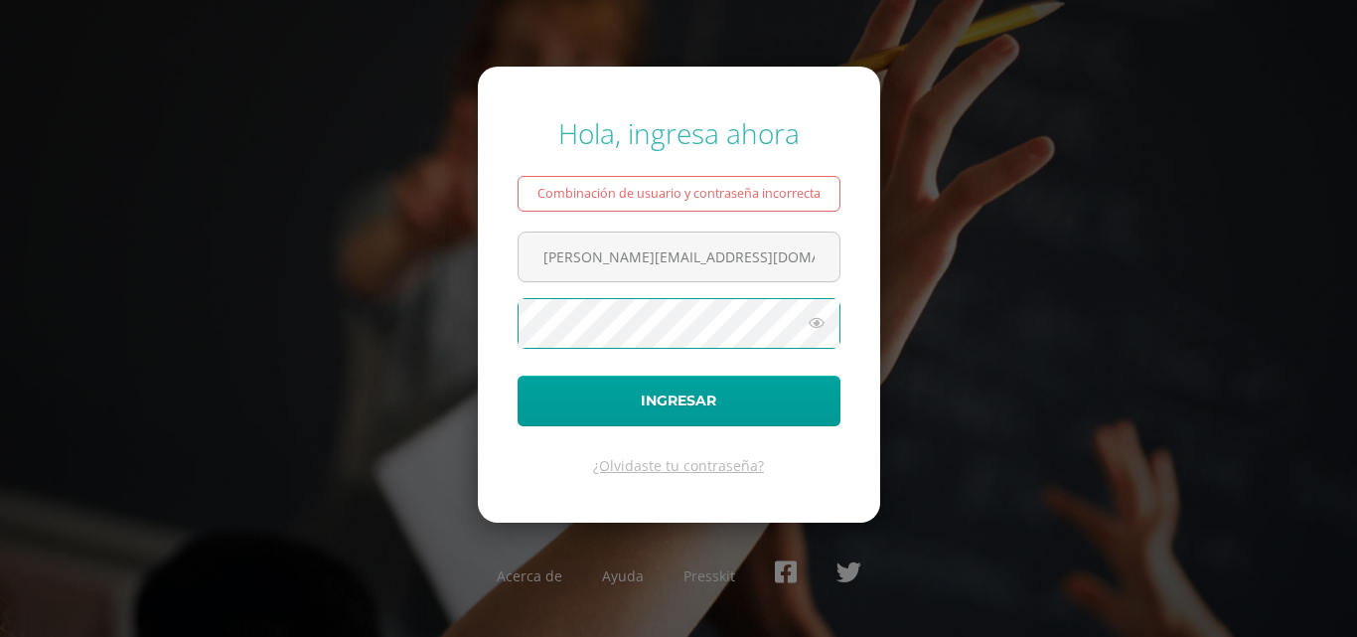
click at [517, 375] on button "Ingresar" at bounding box center [678, 400] width 323 height 51
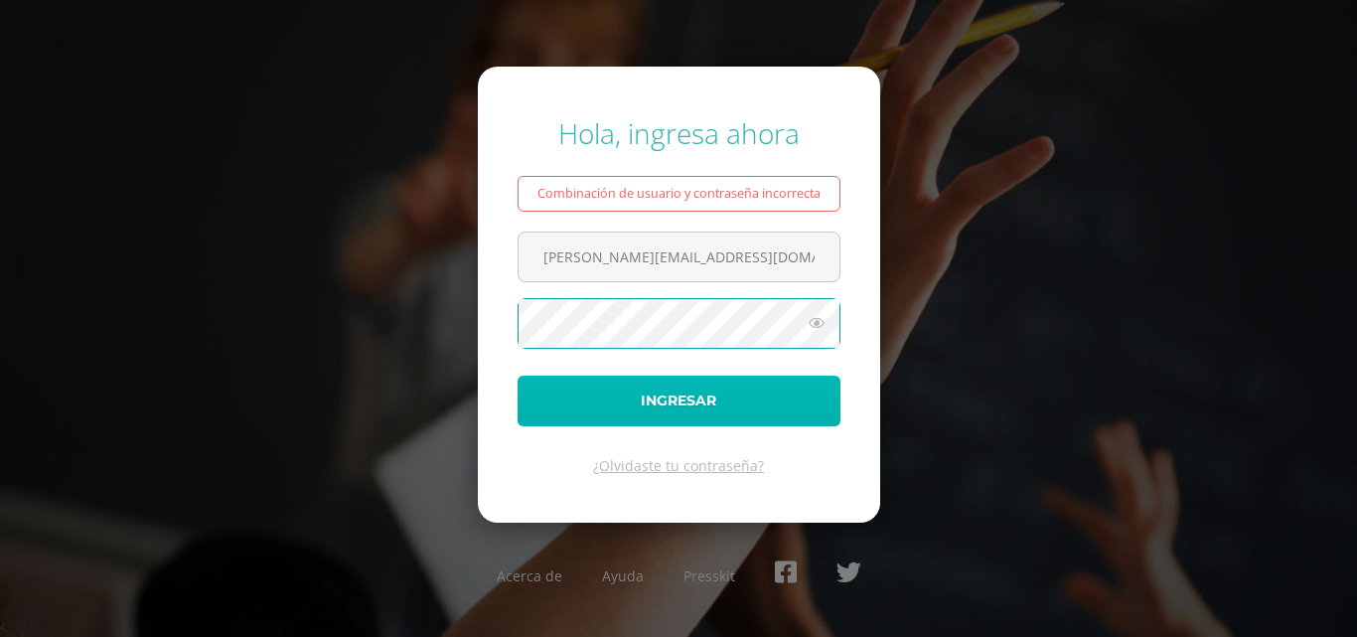
click at [671, 407] on button "Ingresar" at bounding box center [678, 400] width 323 height 51
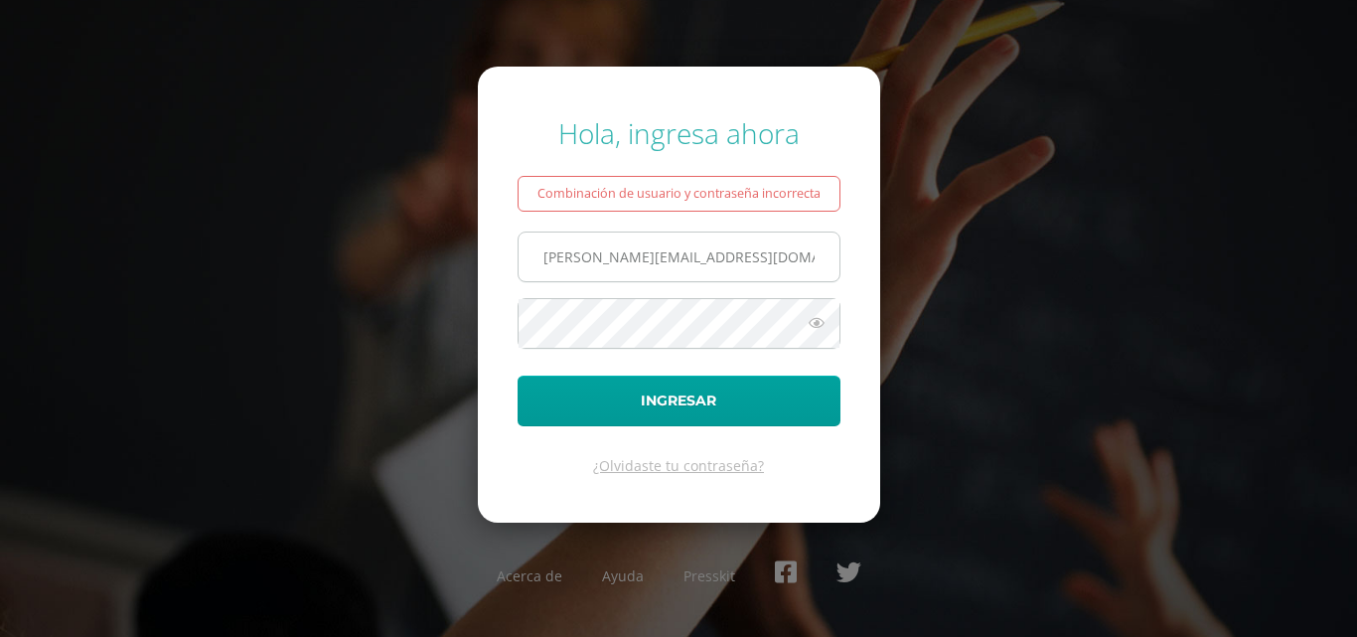
click at [754, 257] on input "[PERSON_NAME][EMAIL_ADDRESS][DOMAIN_NAME] S" at bounding box center [678, 256] width 321 height 49
type input "jessicam@osoriosandoval.edu.gt"
click at [517, 375] on button "Ingresar" at bounding box center [678, 400] width 323 height 51
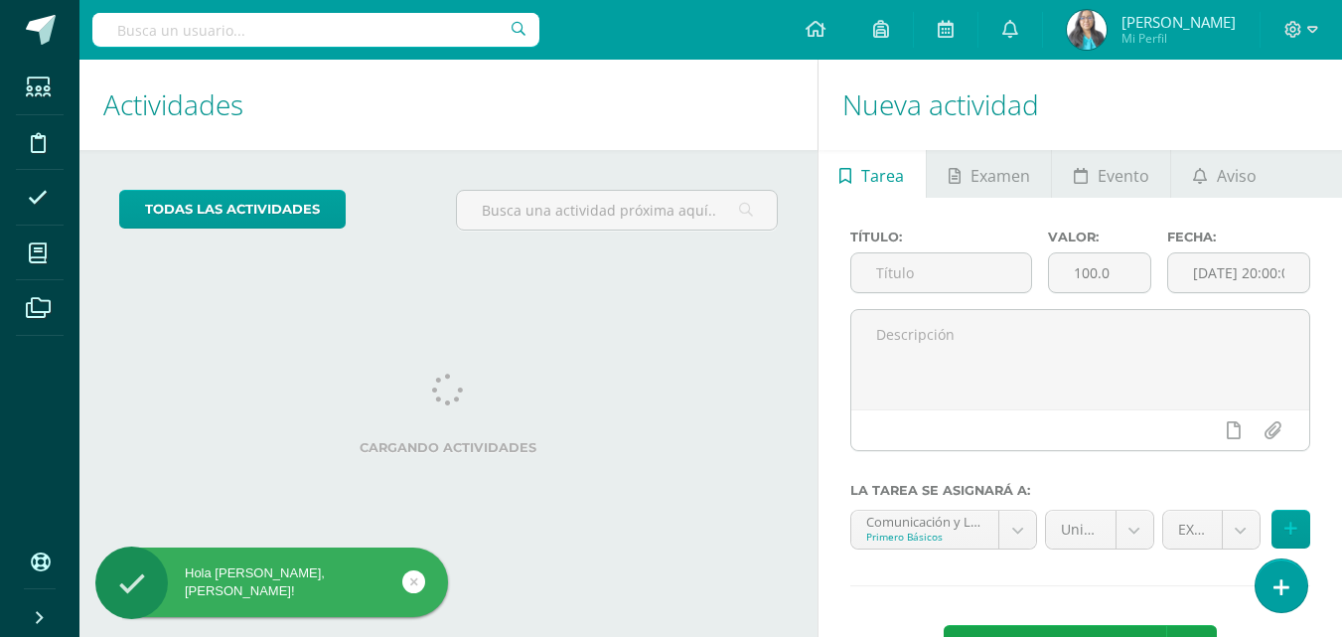
scroll to position [312, 0]
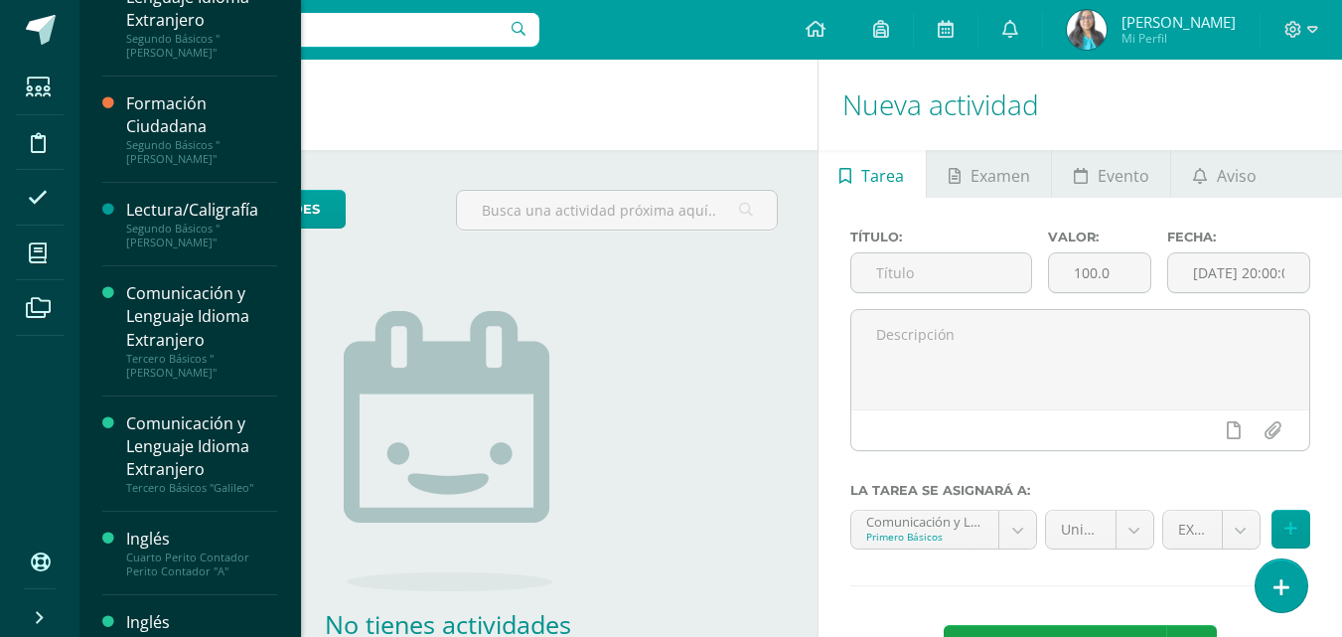
click at [177, 634] on div "[PERSON_NAME] Contador Perito Contador "A"" at bounding box center [201, 648] width 151 height 28
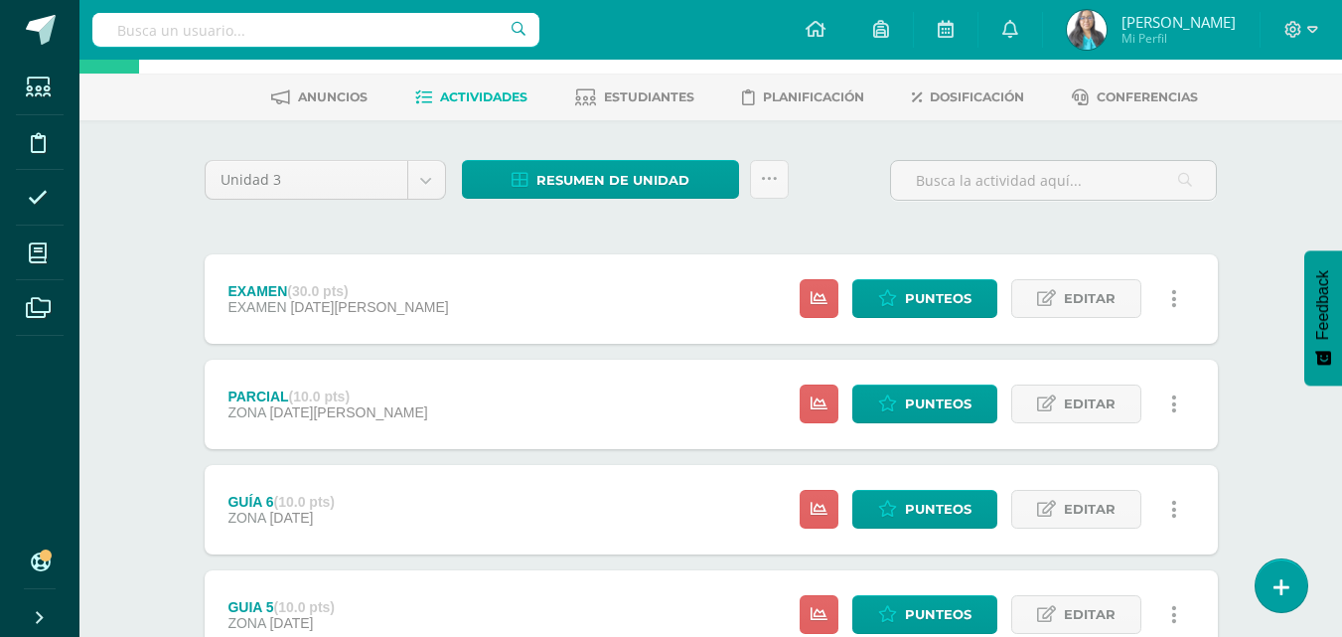
scroll to position [99, 0]
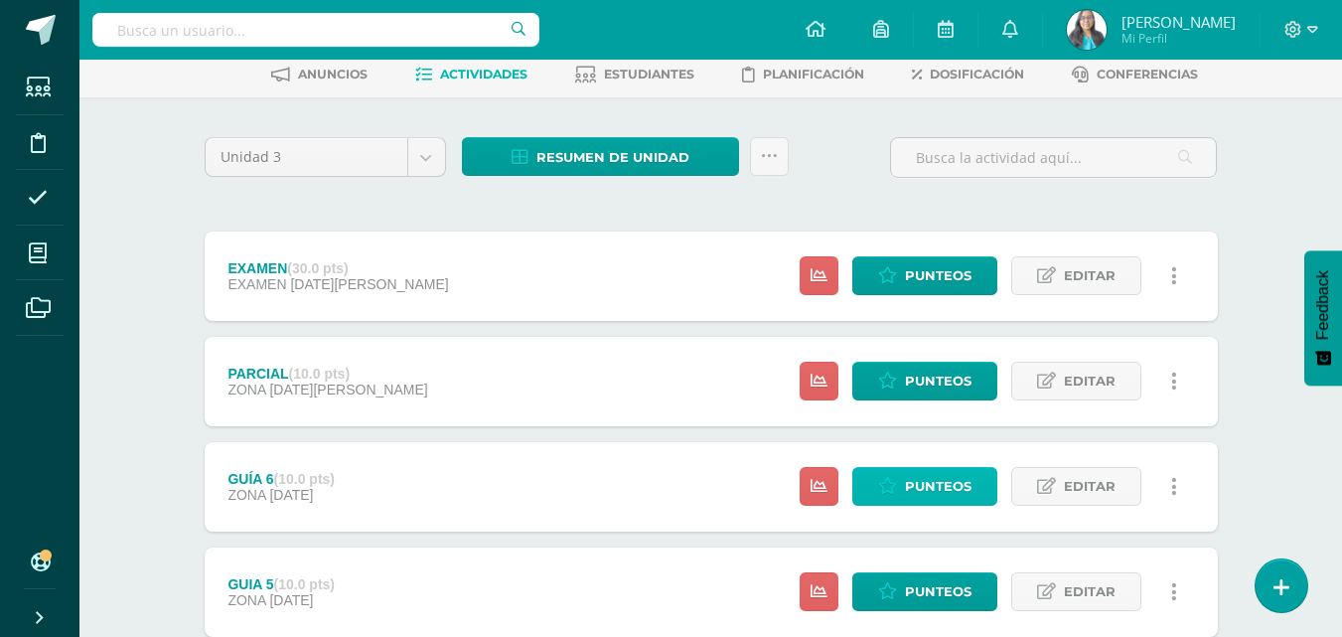
click at [919, 477] on span "Punteos" at bounding box center [938, 486] width 67 height 37
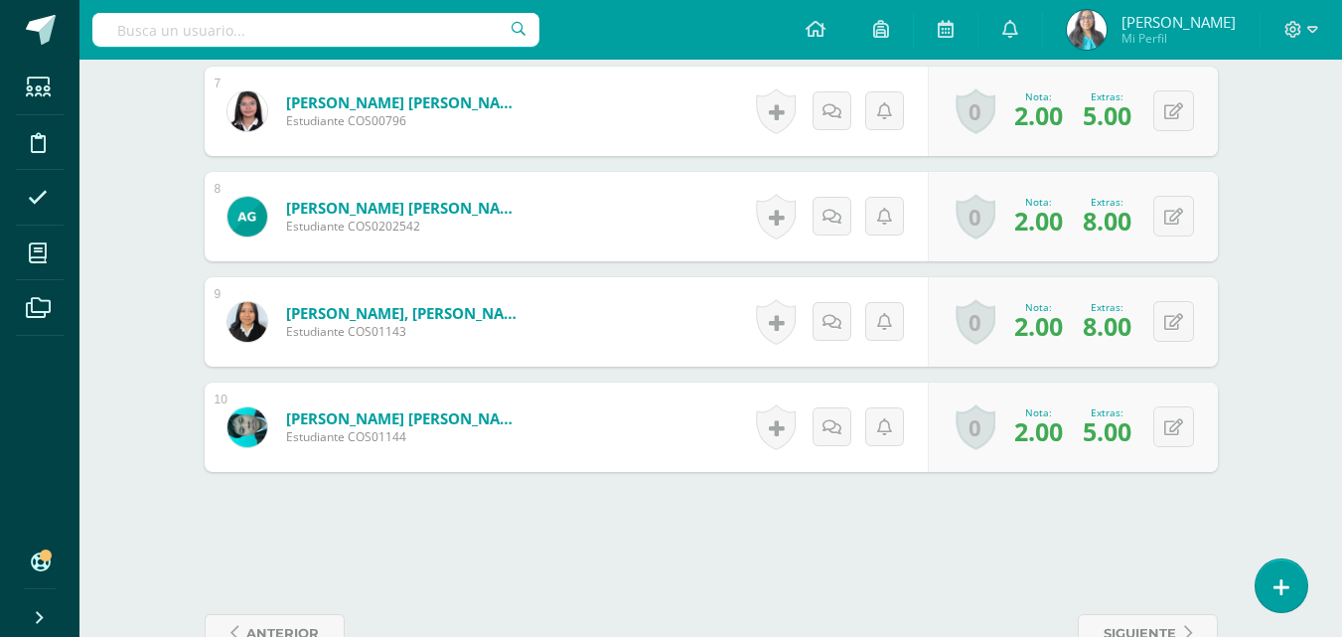
scroll to position [1390, 0]
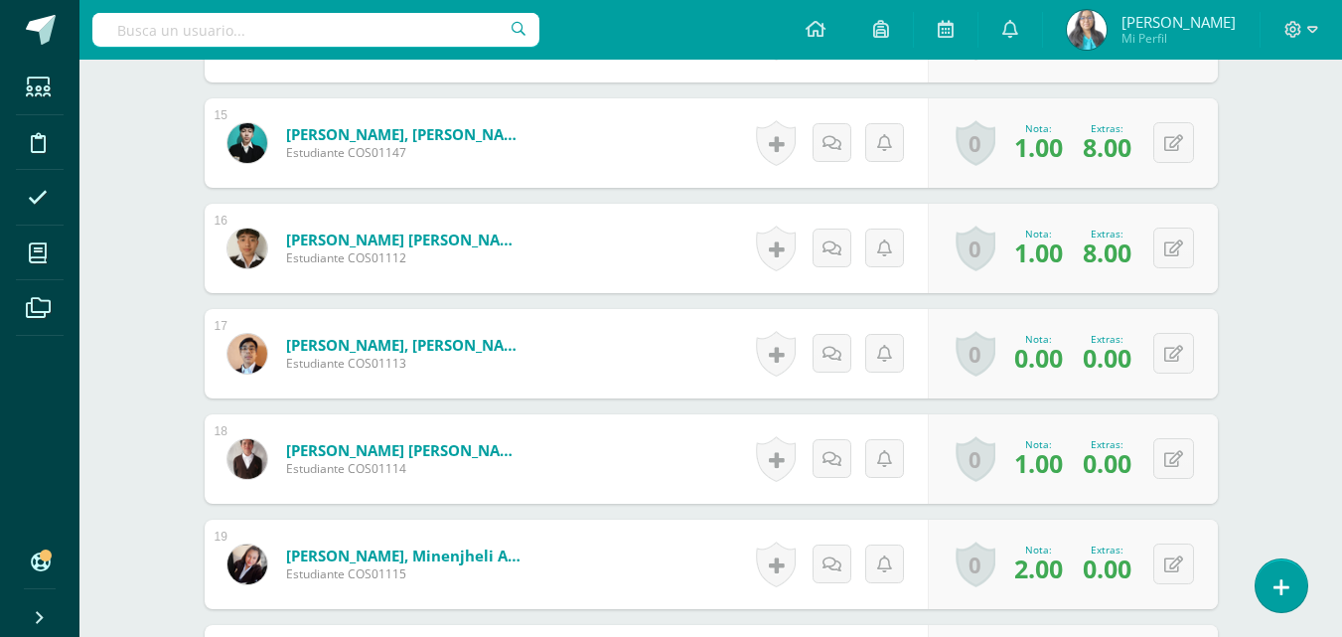
scroll to position [2146, 0]
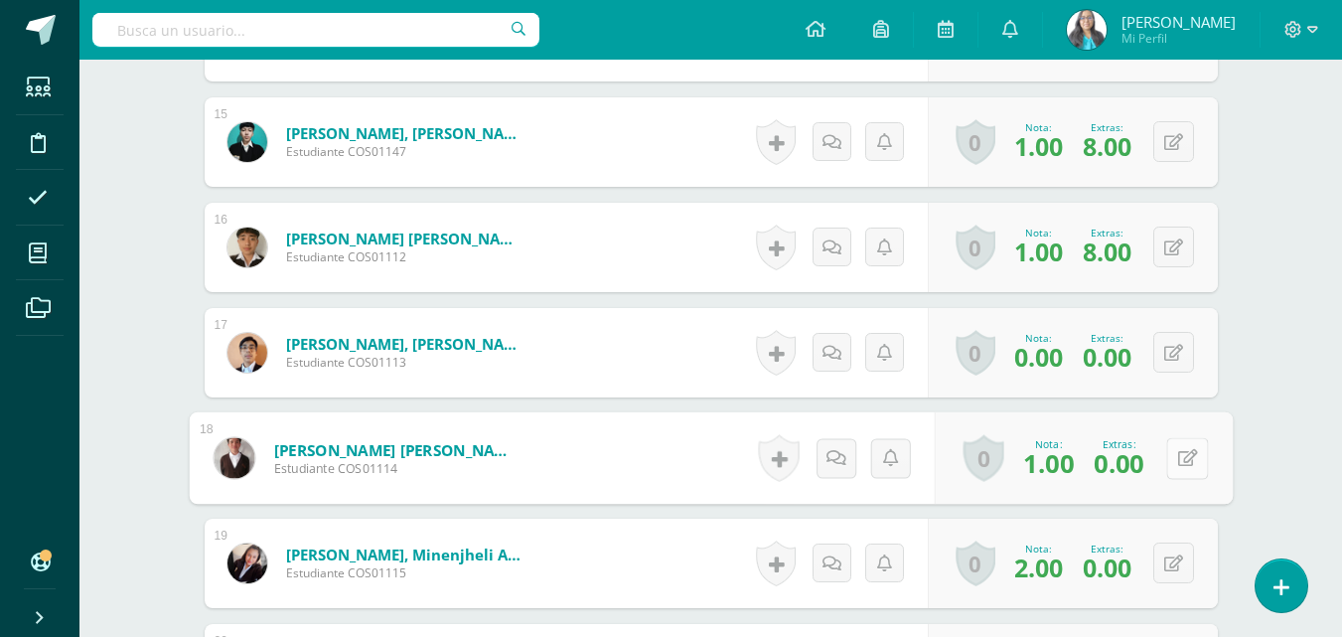
click at [1170, 449] on button at bounding box center [1187, 458] width 42 height 42
drag, startPoint x: 1069, startPoint y: 470, endPoint x: 1034, endPoint y: 465, distance: 35.1
click at [1034, 465] on input "0.00" at bounding box center [1058, 464] width 79 height 40
drag, startPoint x: 1089, startPoint y: 466, endPoint x: 1021, endPoint y: 459, distance: 68.9
click at [1021, 459] on input "0.00" at bounding box center [1058, 464] width 79 height 40
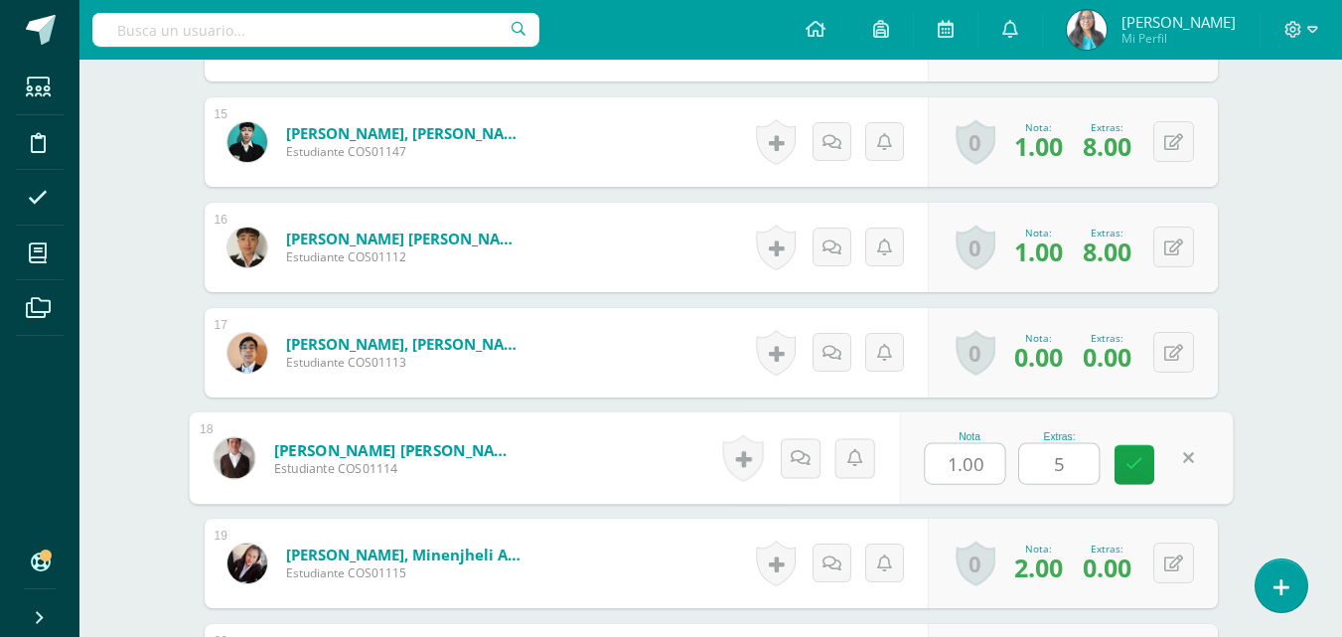
type input "5"
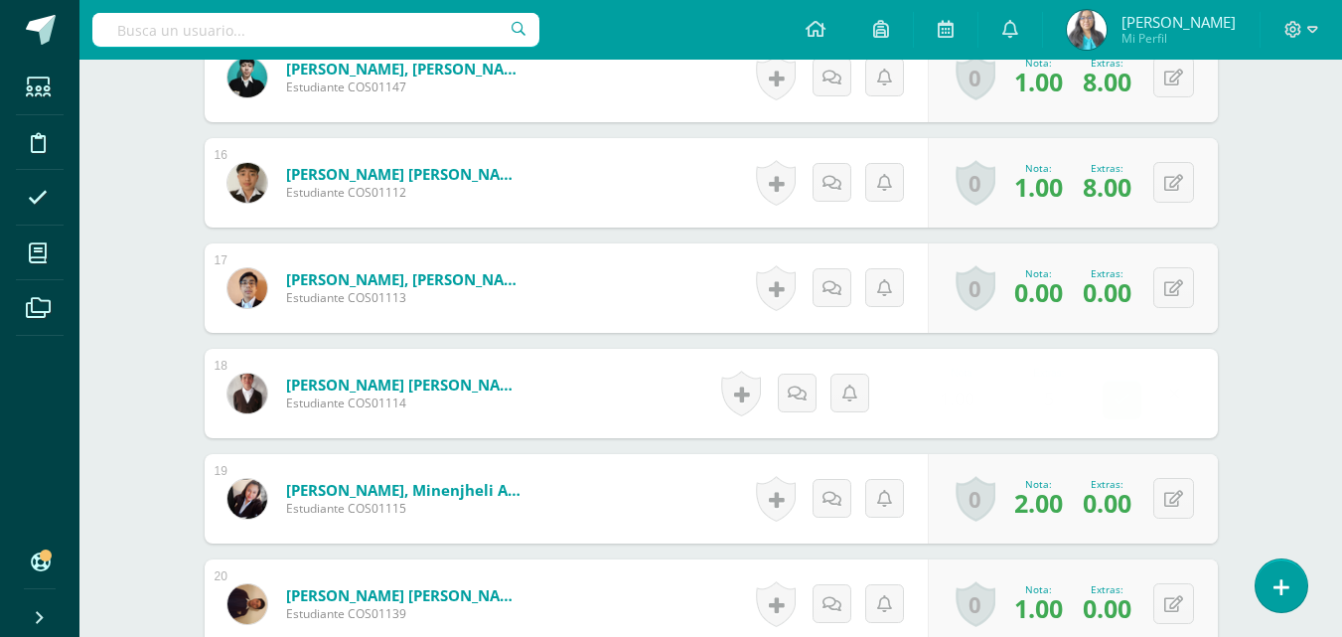
scroll to position [2245, 0]
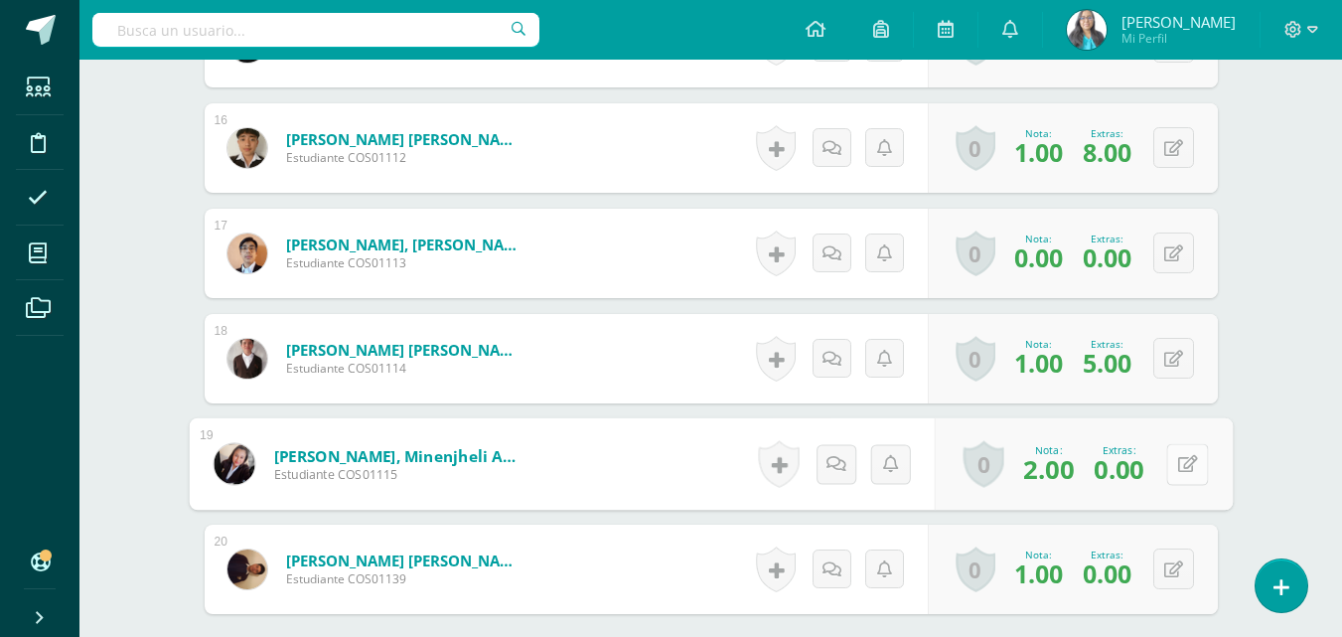
click at [1170, 461] on button at bounding box center [1187, 464] width 42 height 42
drag, startPoint x: 1087, startPoint y: 473, endPoint x: 1042, endPoint y: 470, distance: 45.8
click at [1042, 471] on input "0.00" at bounding box center [1058, 470] width 79 height 40
type input "8"
click at [1133, 480] on link at bounding box center [1134, 471] width 40 height 40
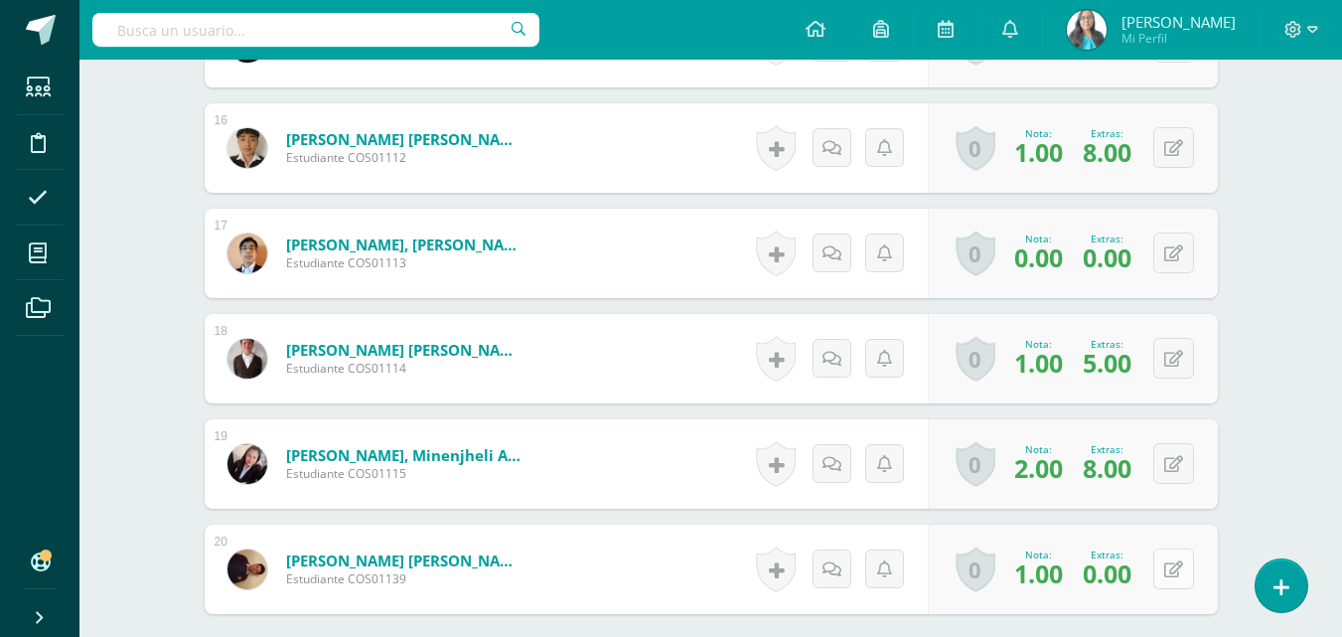
click at [1178, 564] on icon at bounding box center [1173, 569] width 19 height 17
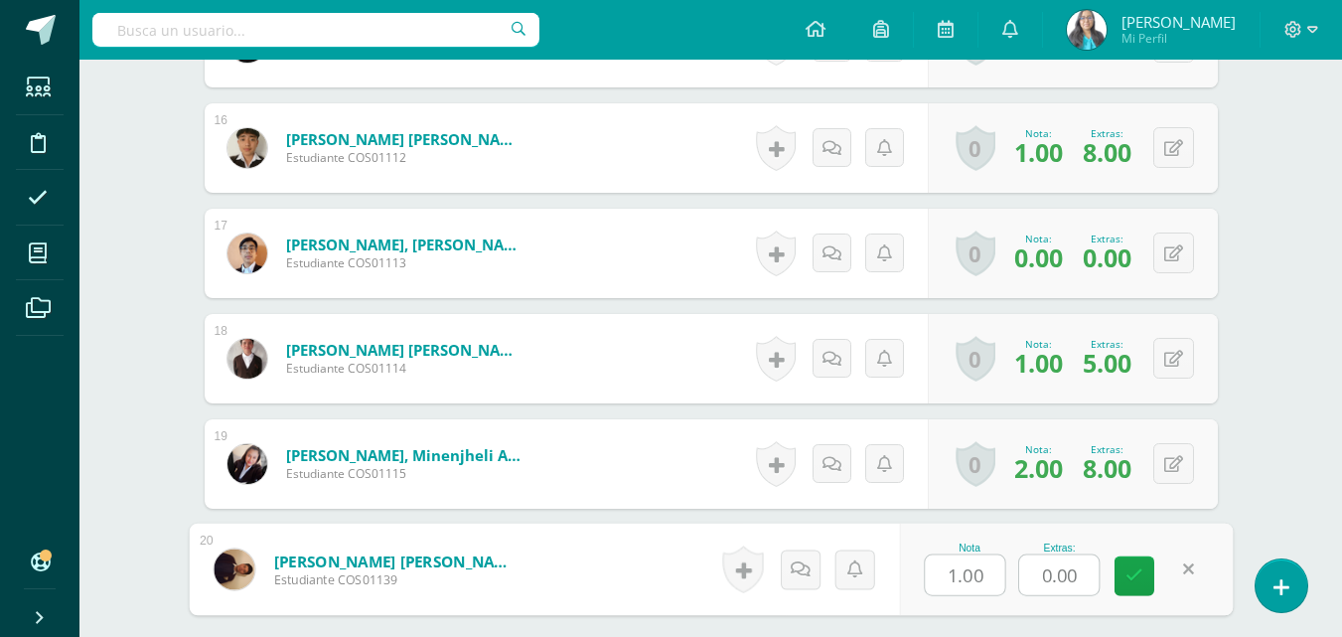
drag, startPoint x: 1078, startPoint y: 561, endPoint x: 1016, endPoint y: 562, distance: 62.6
click at [1017, 563] on div "Nota 1.00 Extras: 0.00" at bounding box center [1066, 569] width 334 height 92
type input "8"
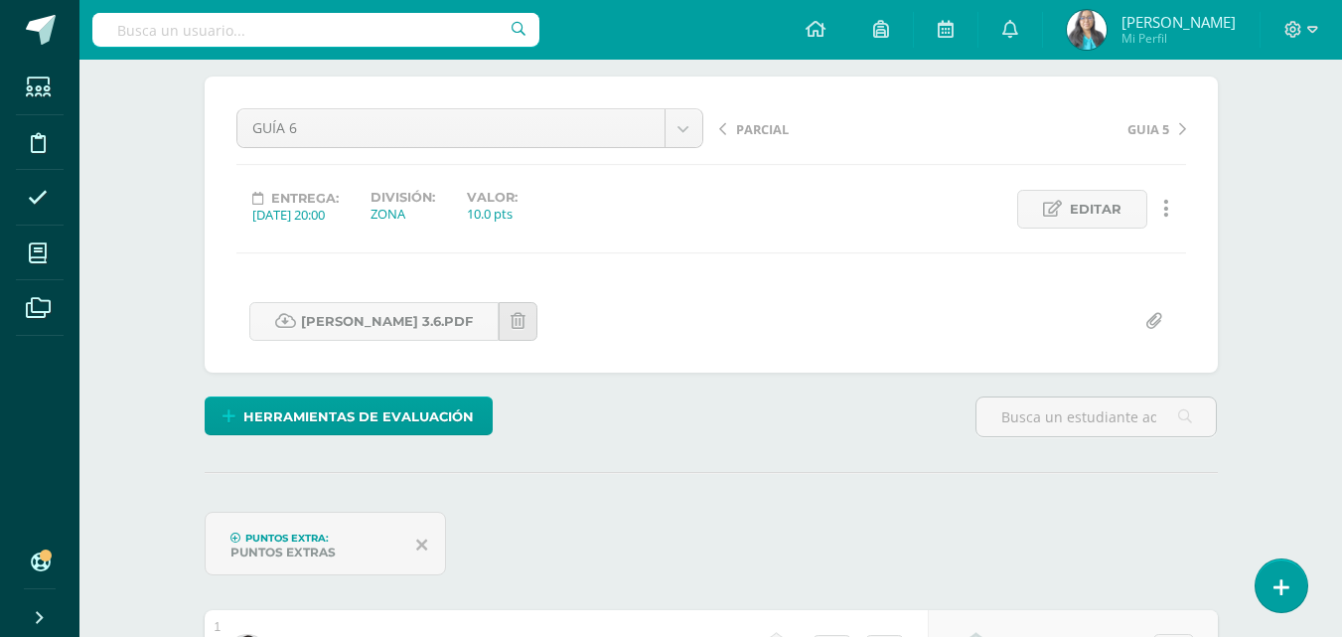
scroll to position [0, 0]
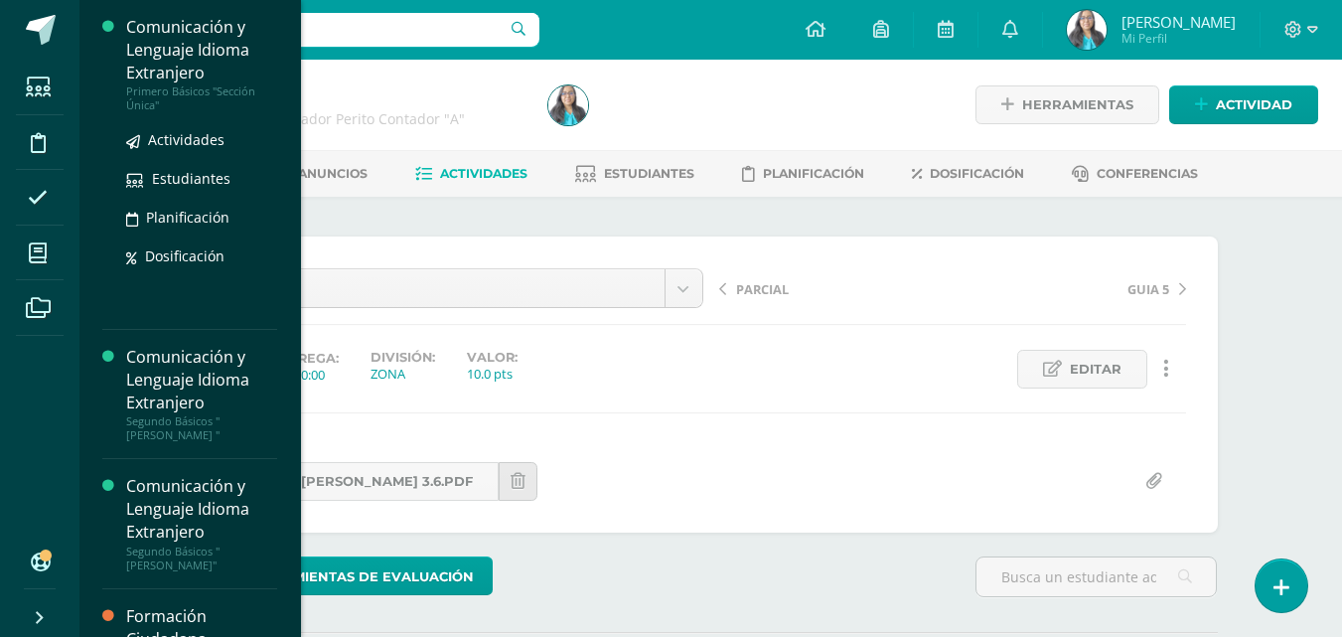
click at [182, 92] on div "Primero Básicos "Sección Única"" at bounding box center [201, 98] width 151 height 28
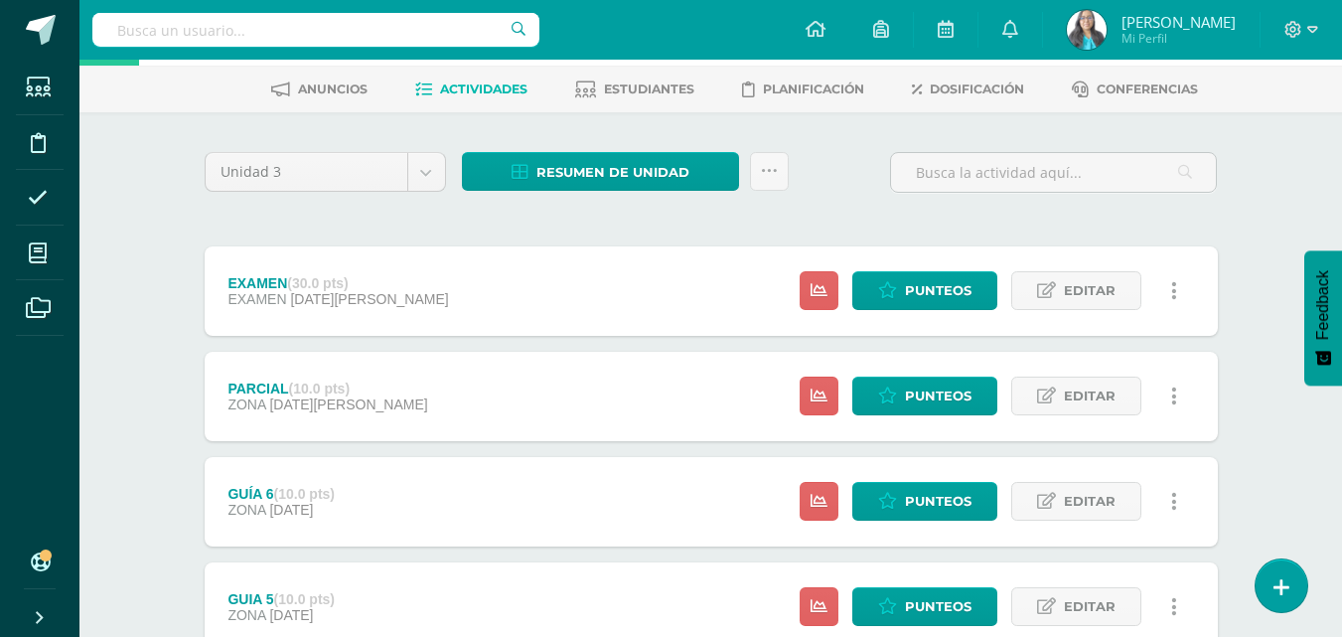
scroll to position [199, 0]
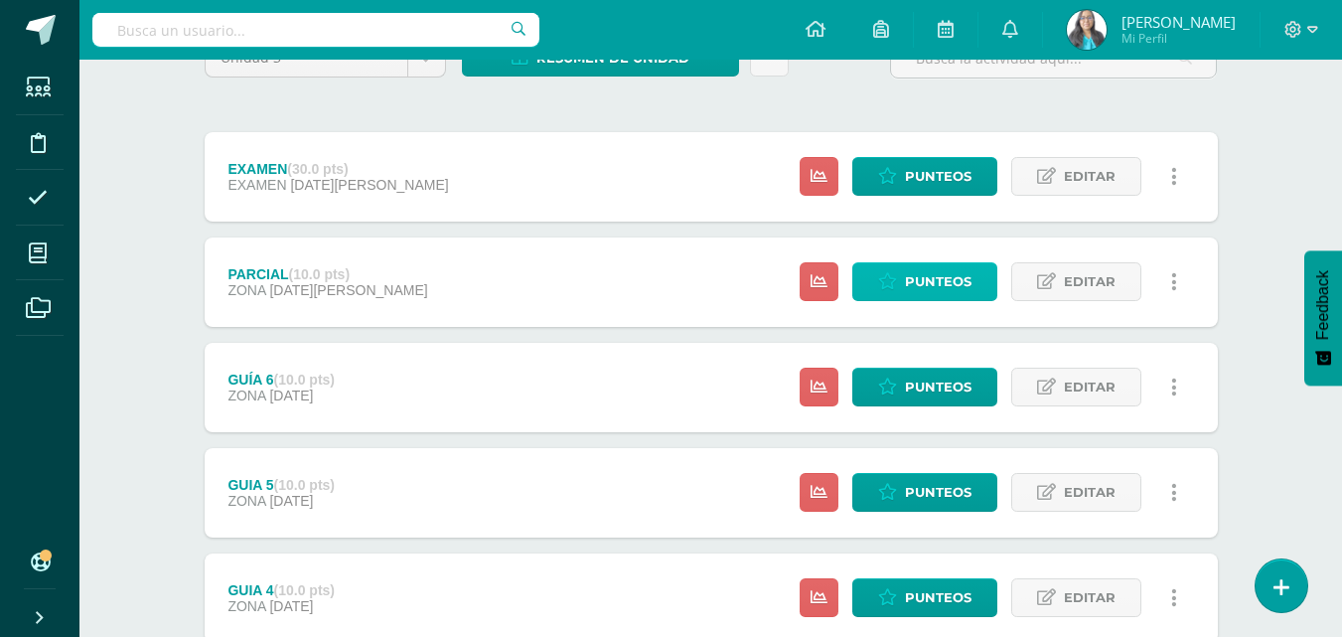
click at [926, 271] on span "Punteos" at bounding box center [938, 281] width 67 height 37
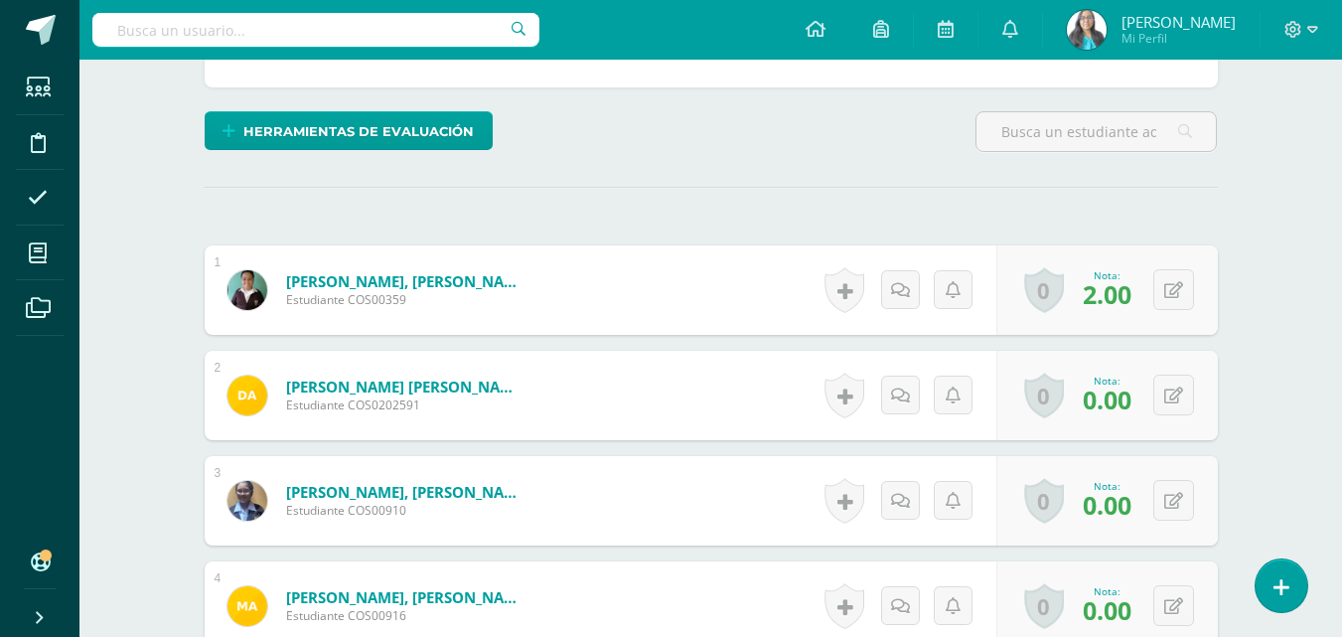
scroll to position [401, 0]
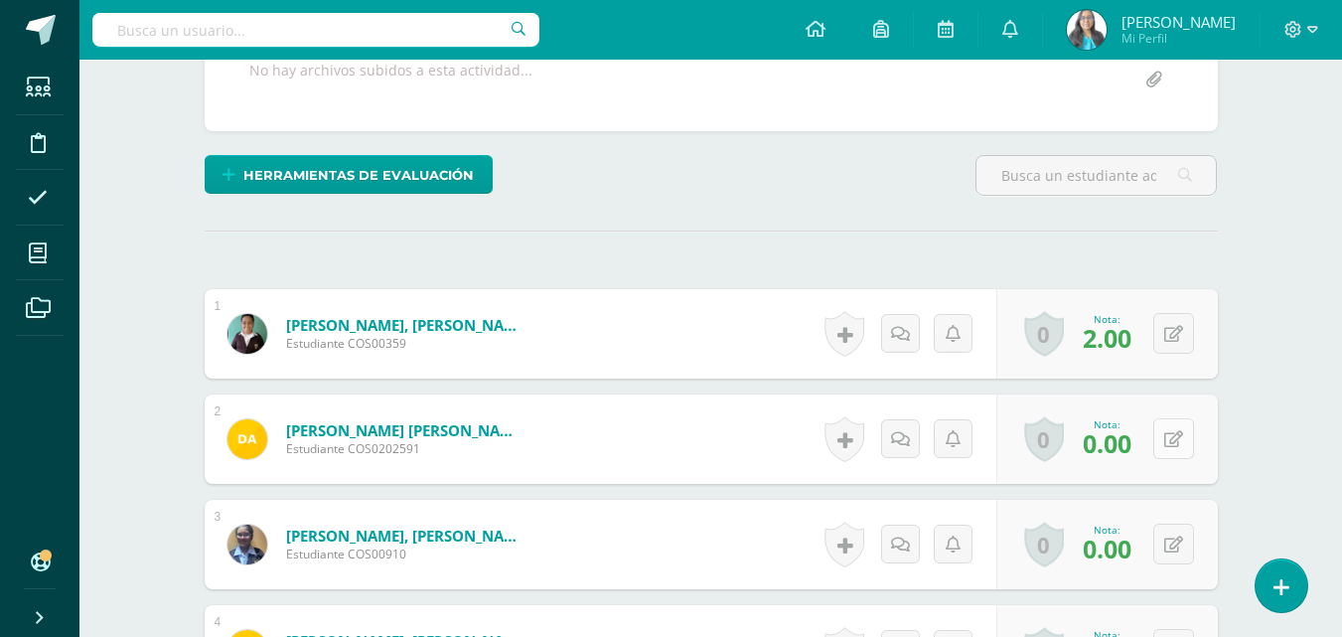
click at [1181, 446] on icon at bounding box center [1173, 439] width 19 height 17
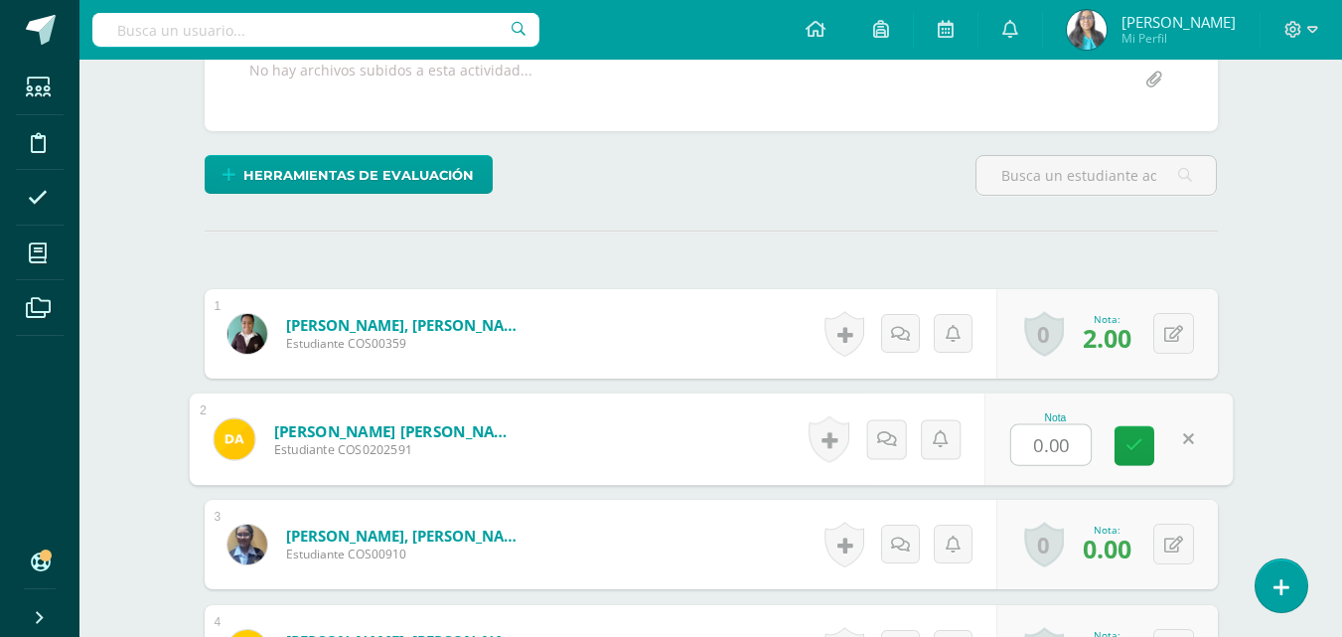
type input "7"
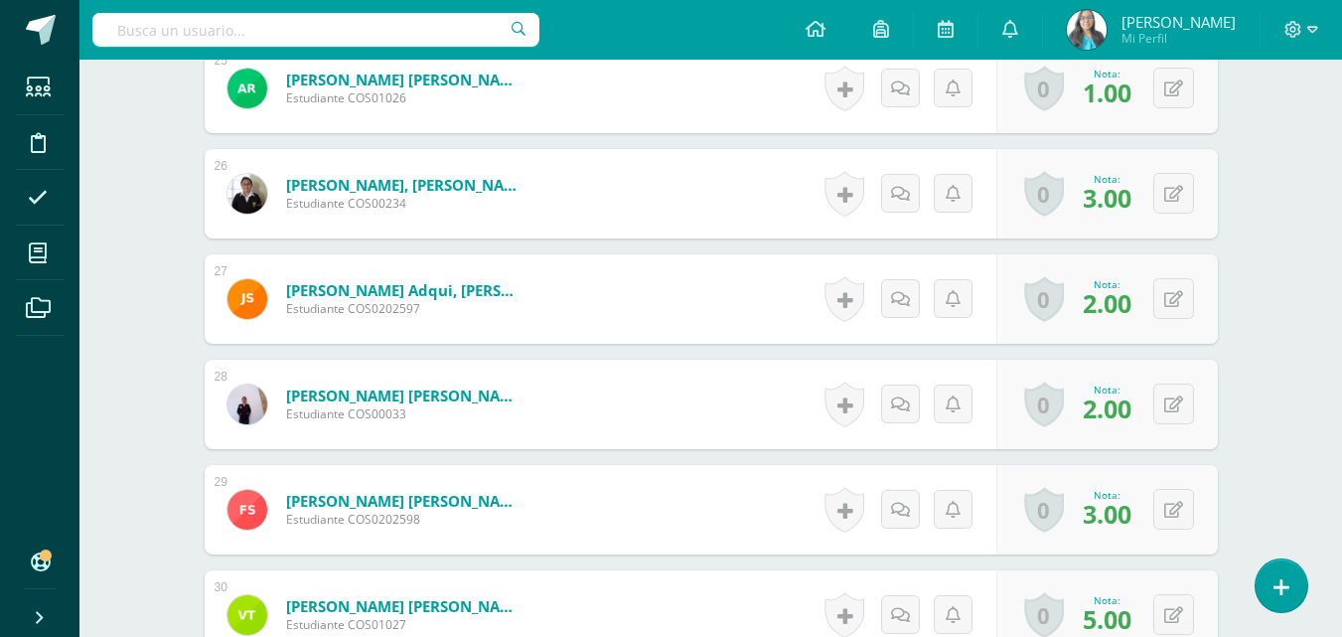
scroll to position [3182, 0]
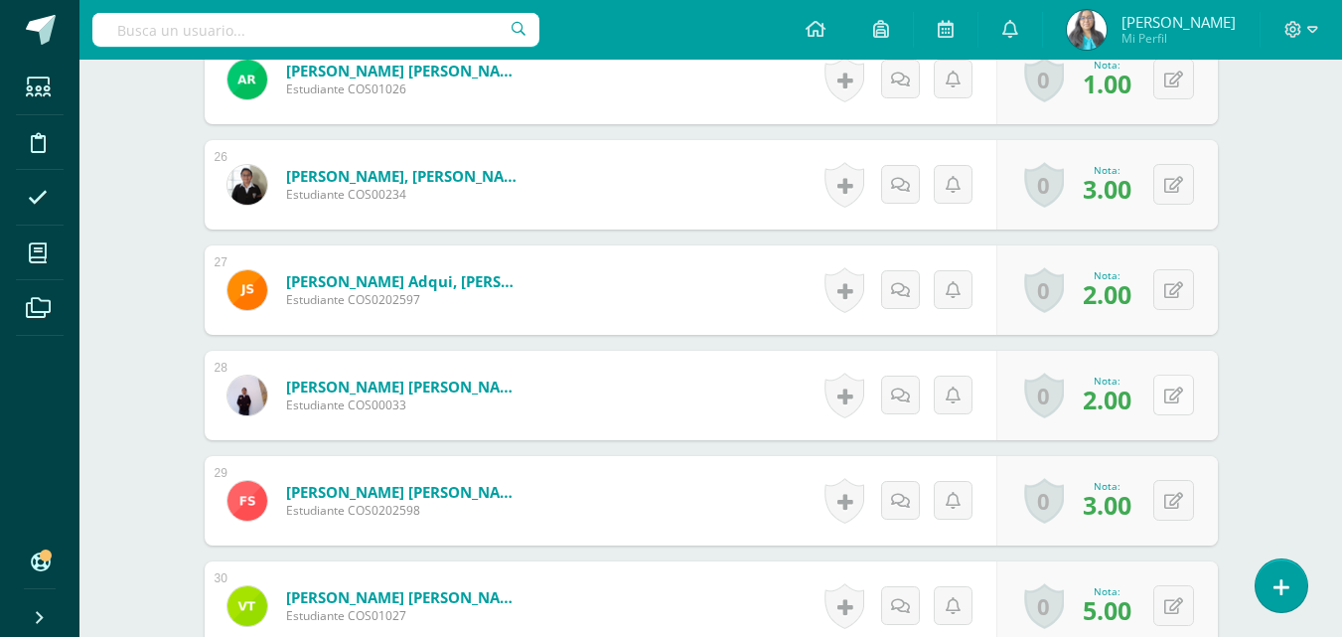
click at [1187, 400] on button at bounding box center [1173, 394] width 41 height 41
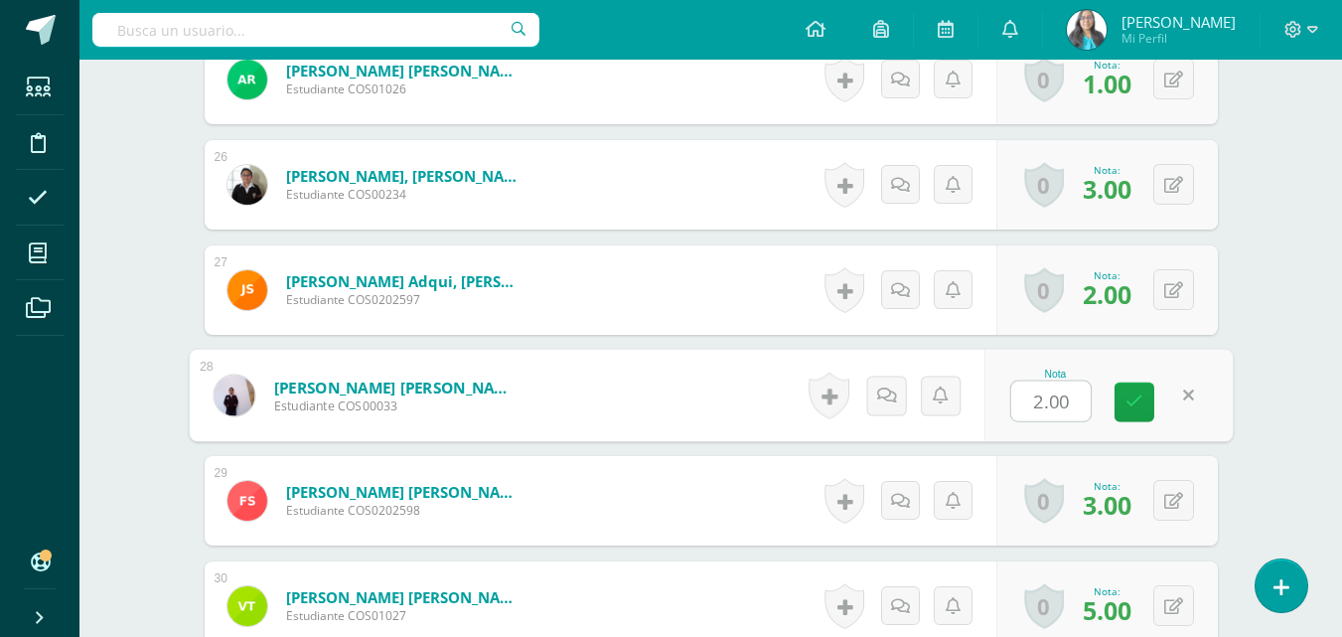
type input "7"
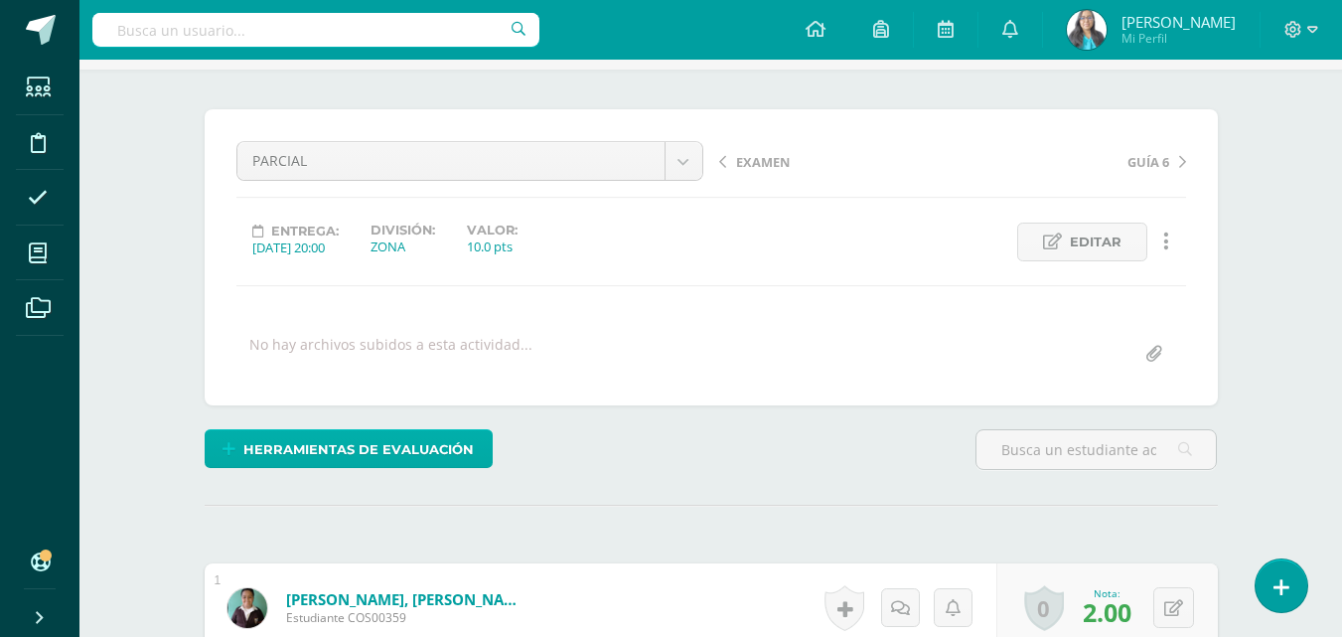
scroll to position [0, 0]
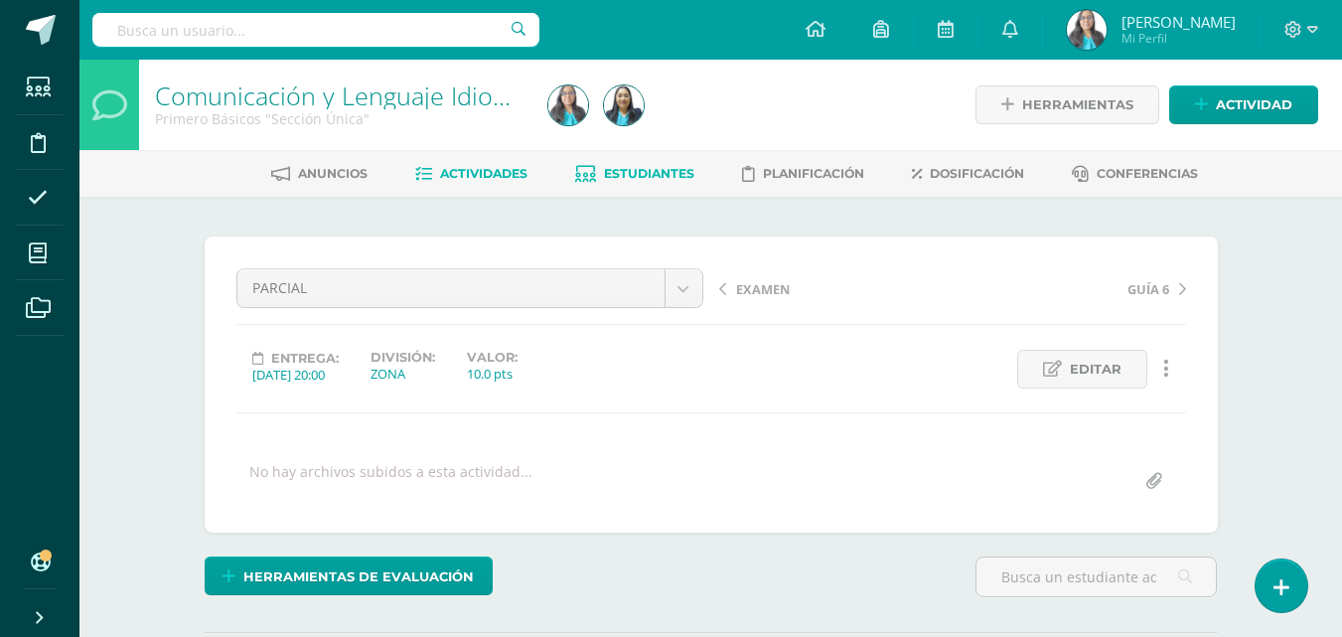
click at [657, 175] on span "Estudiantes" at bounding box center [649, 173] width 90 height 15
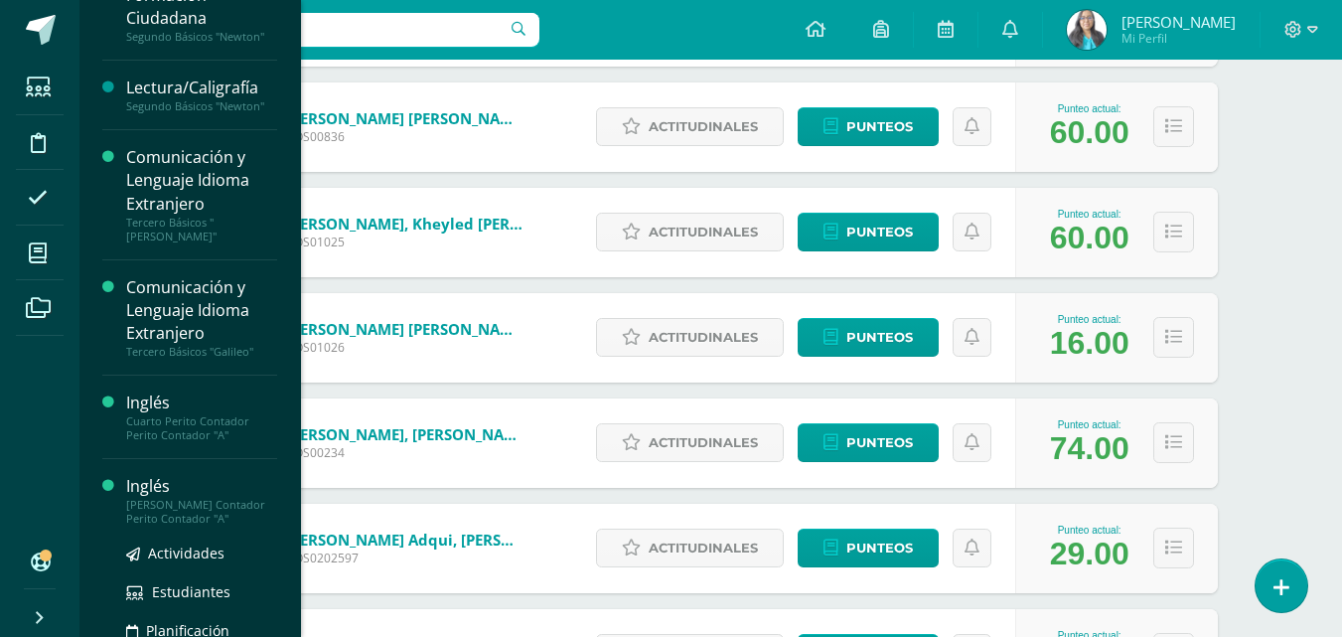
scroll to position [497, 0]
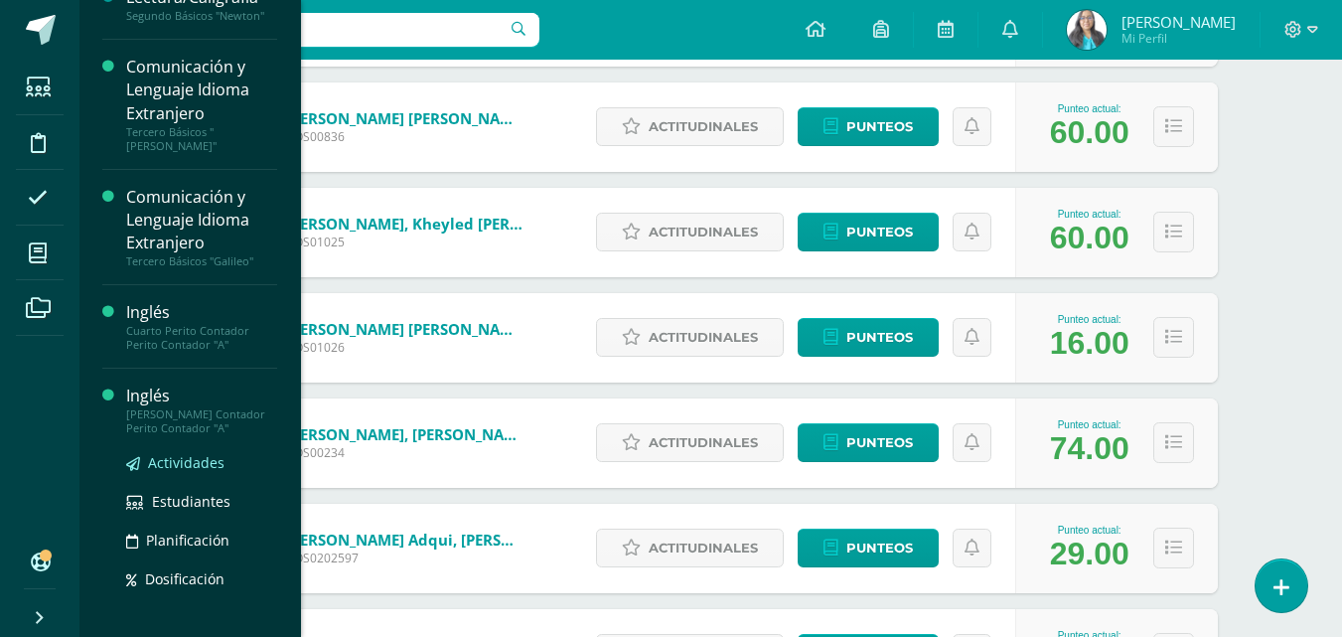
click at [178, 463] on span "Actividades" at bounding box center [186, 462] width 76 height 19
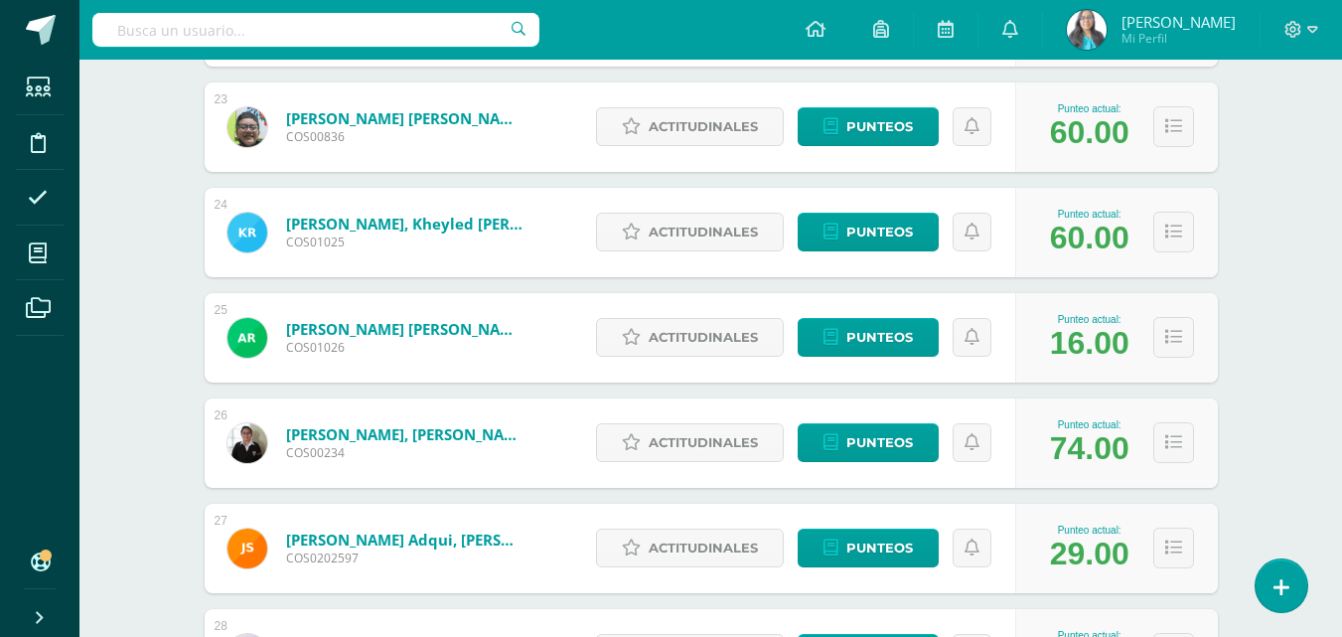
scroll to position [312, 0]
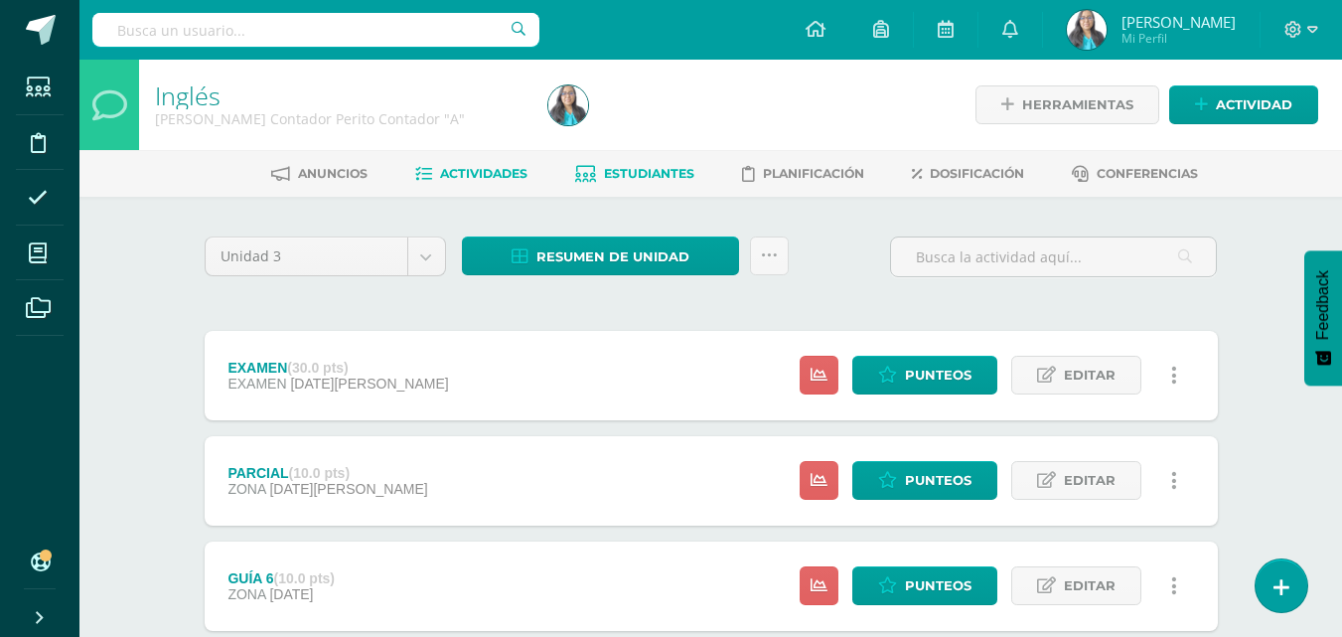
click at [636, 168] on span "Estudiantes" at bounding box center [649, 173] width 90 height 15
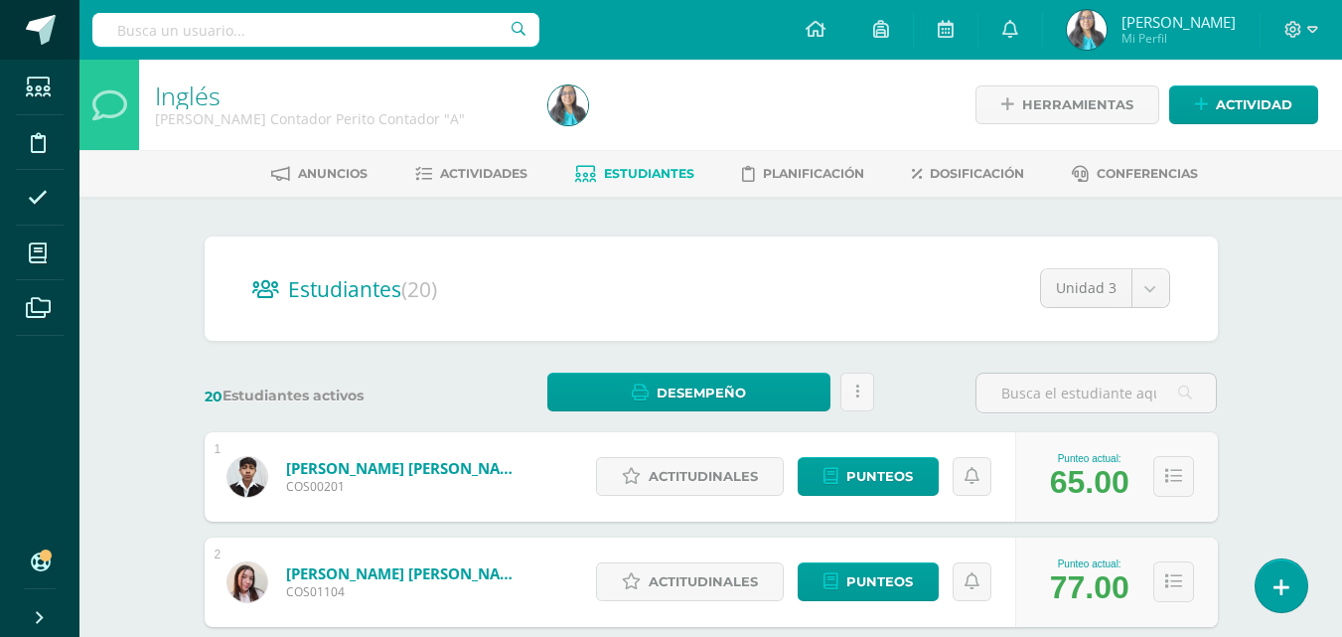
click at [42, 40] on span at bounding box center [41, 30] width 30 height 30
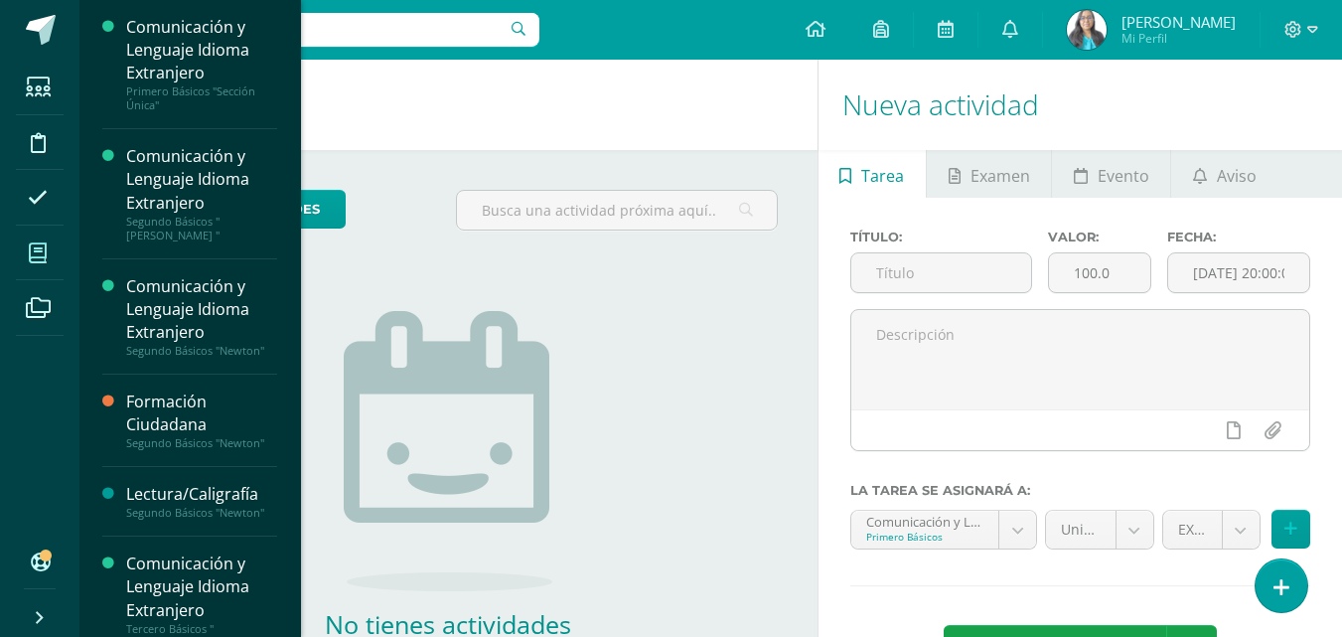
click at [54, 257] on span at bounding box center [38, 252] width 45 height 45
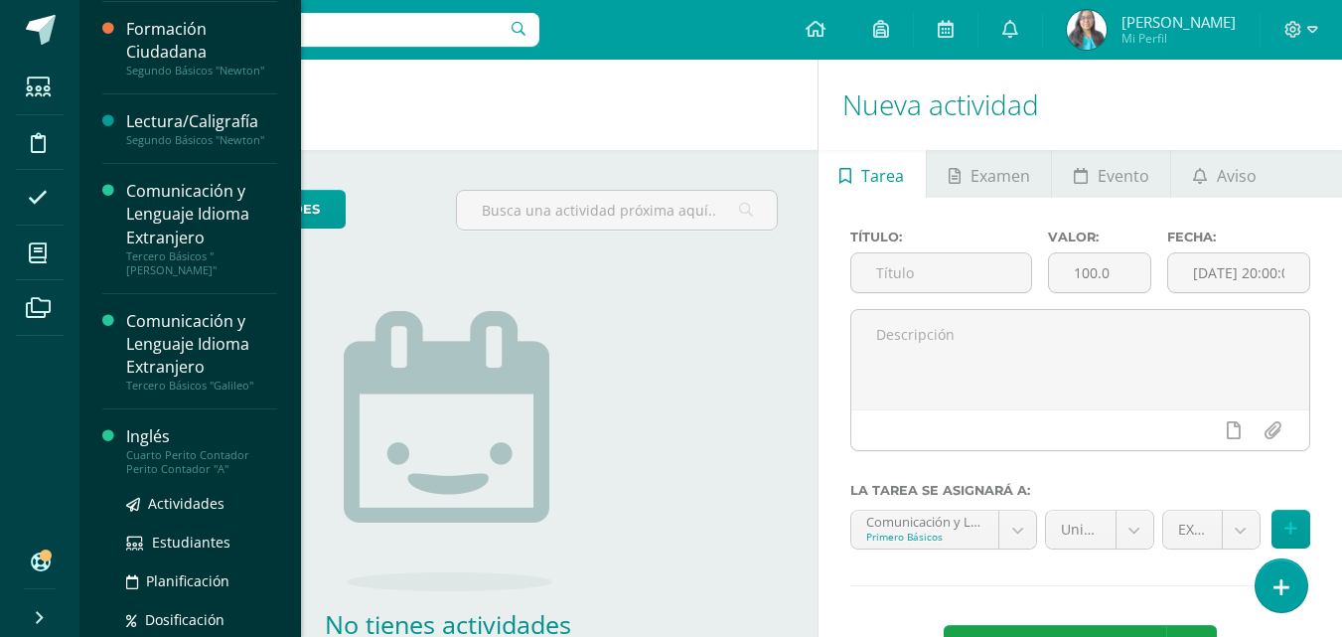
scroll to position [372, 0]
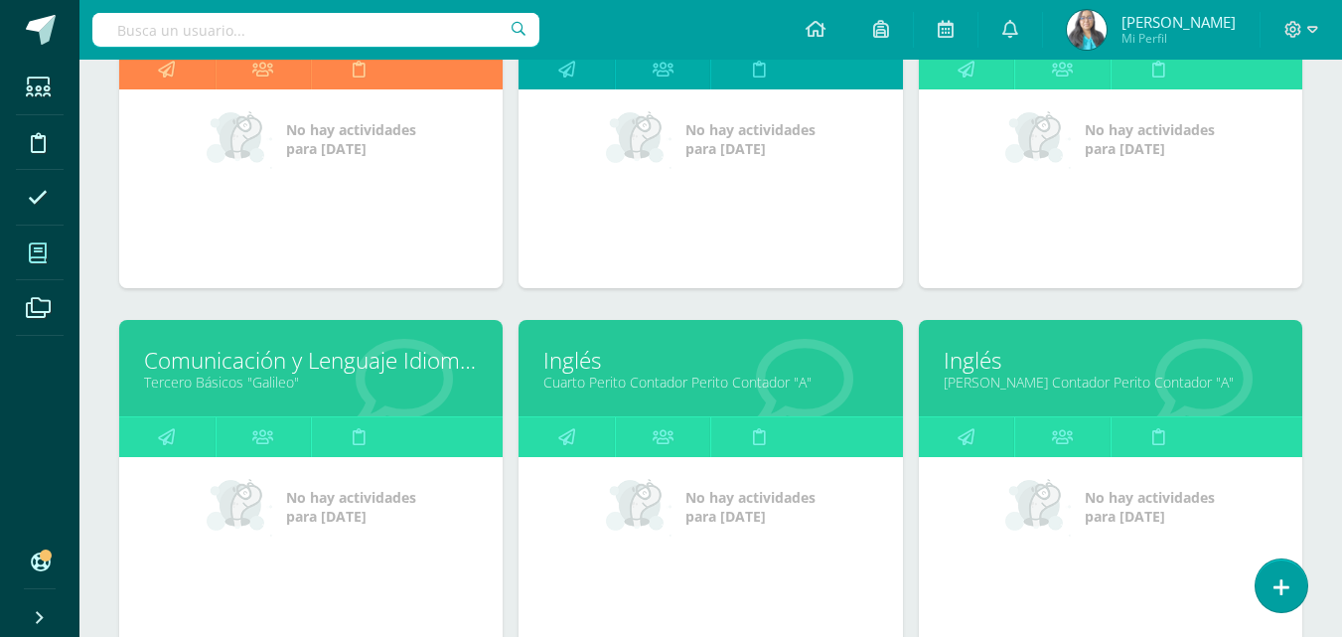
scroll to position [960, 0]
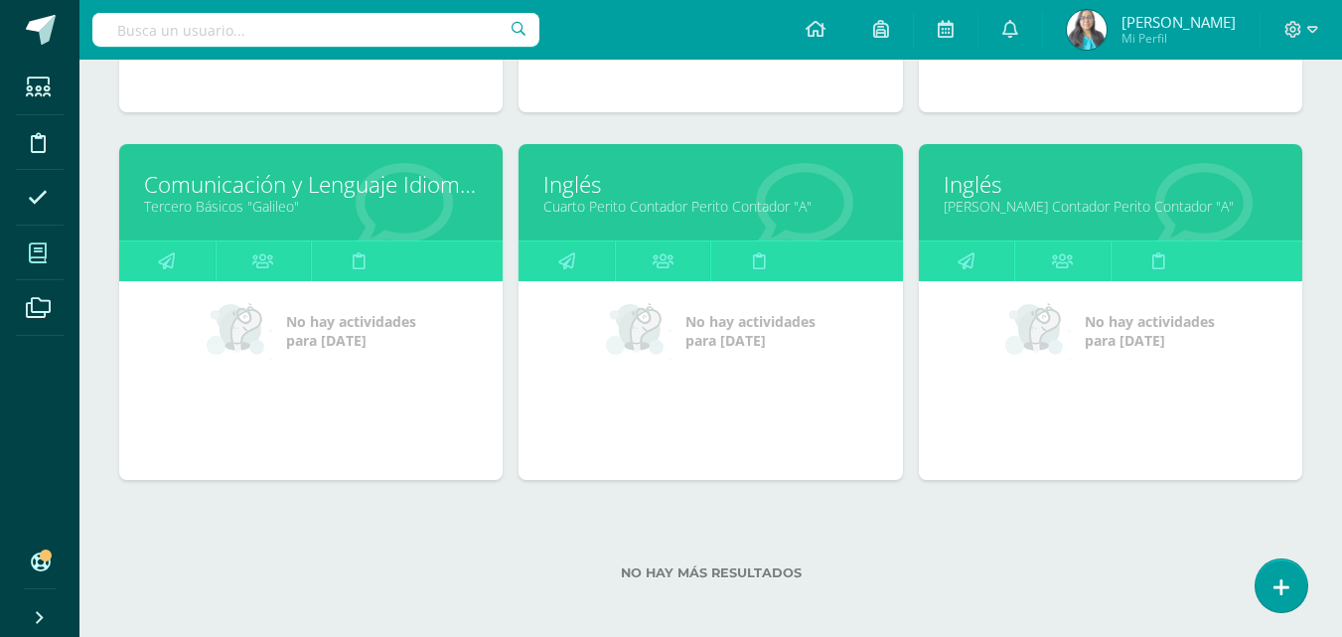
click at [681, 200] on link "Cuarto Perito Contador Perito Contador "A"" at bounding box center [710, 206] width 334 height 19
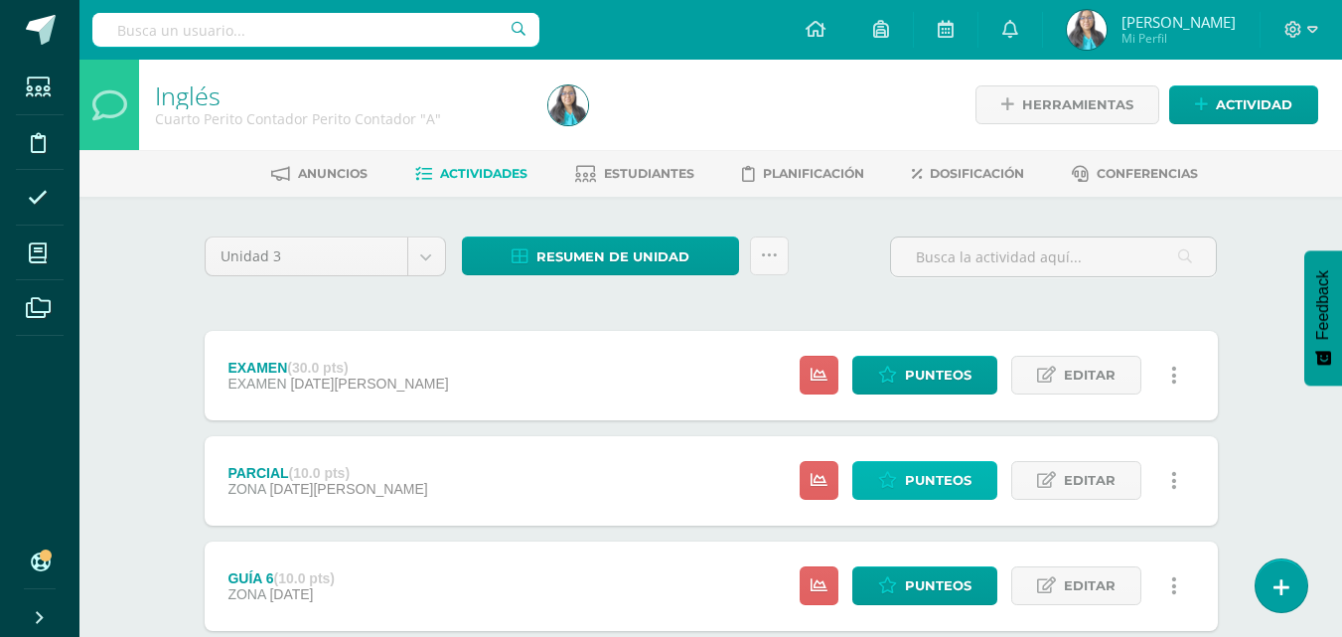
click at [944, 477] on span "Punteos" at bounding box center [938, 480] width 67 height 37
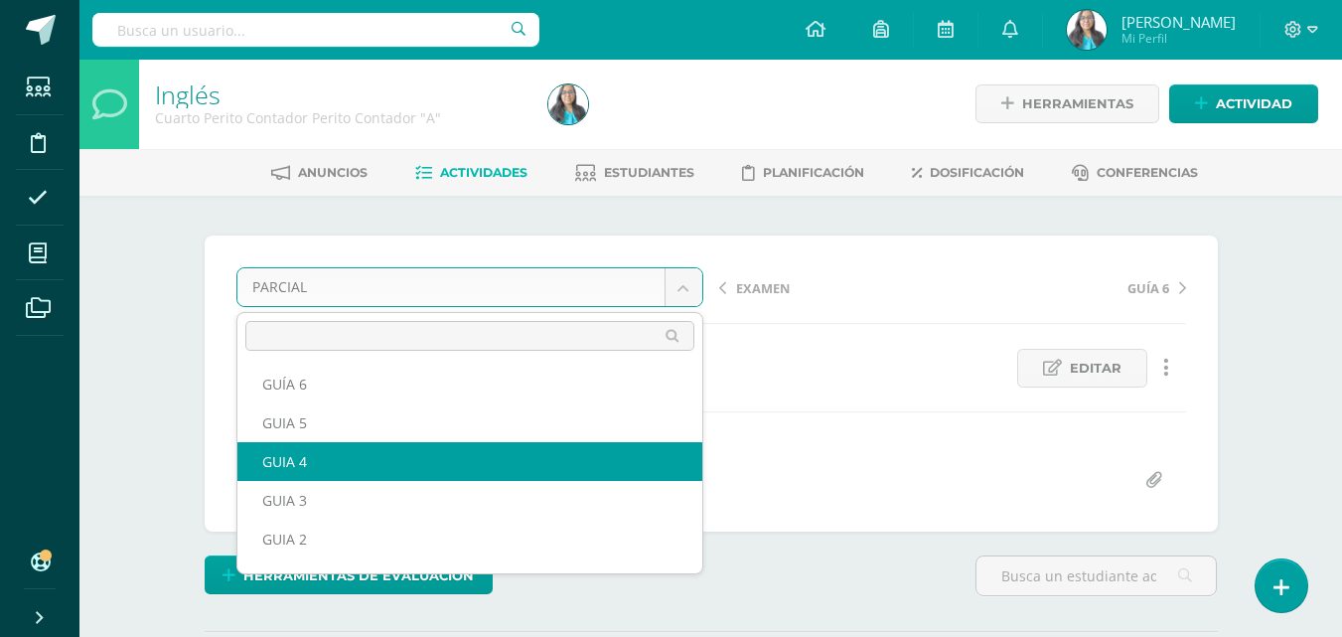
scroll to position [111, 0]
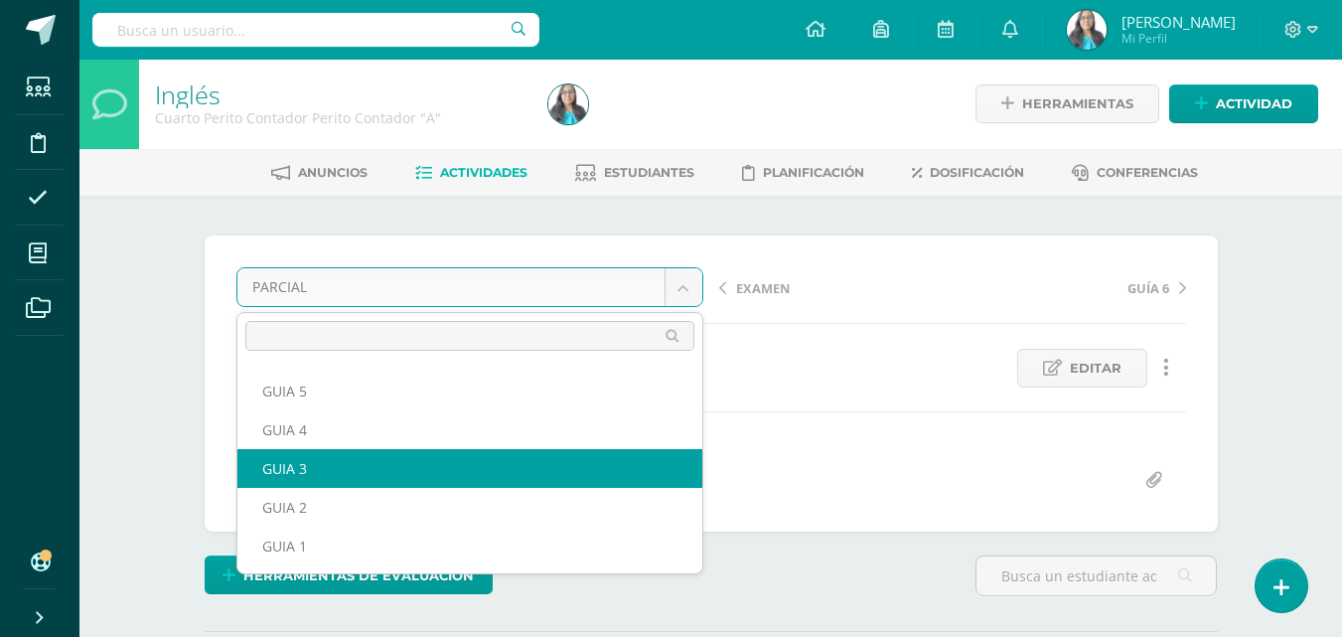
select select "/dashboard/teacher/grade-activity/120903/"
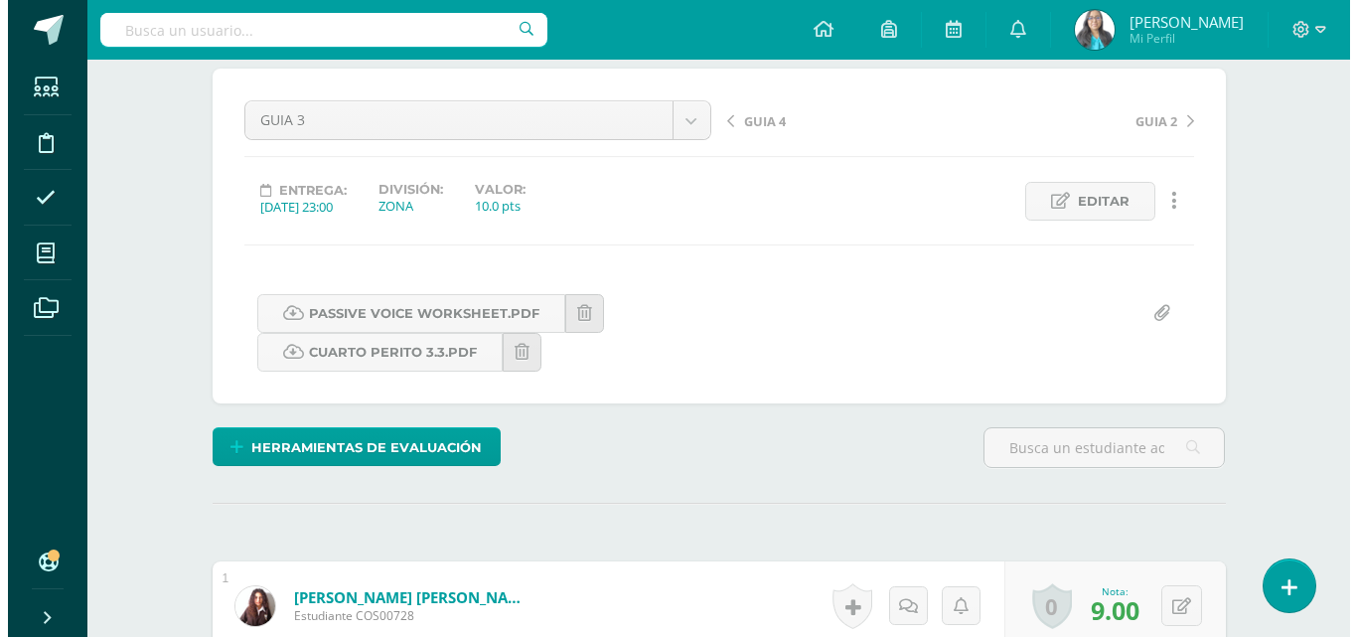
scroll to position [497, 0]
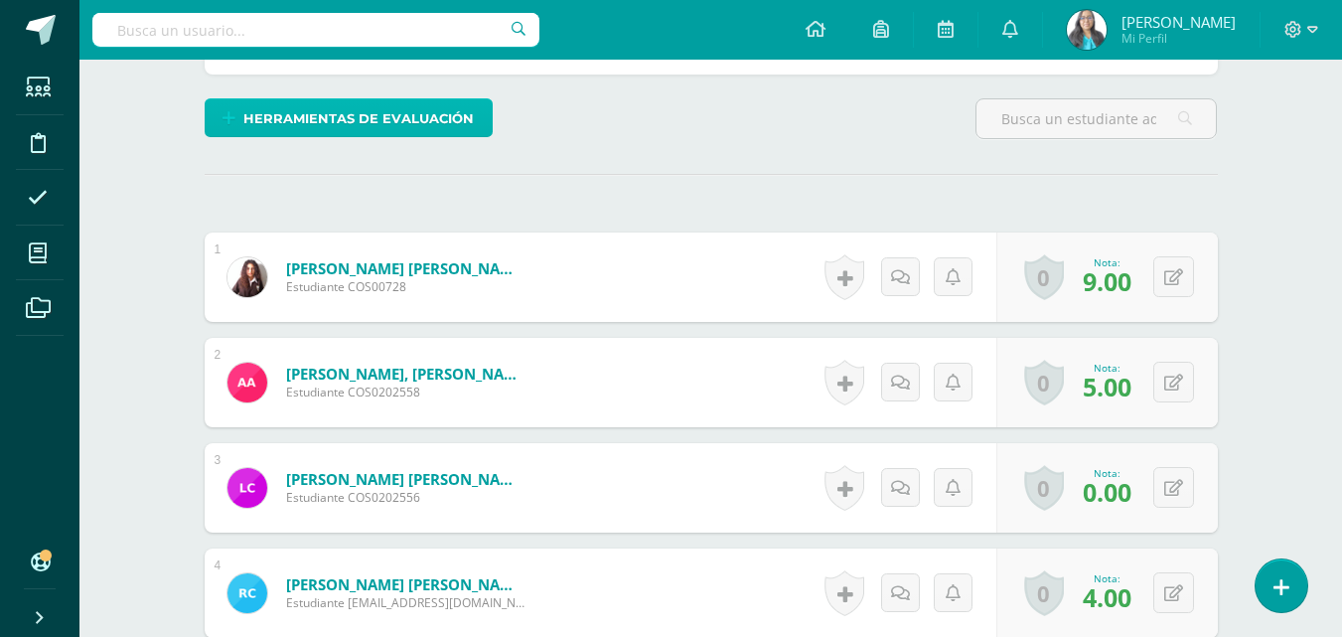
click at [361, 121] on span "Herramientas de evaluación" at bounding box center [358, 118] width 230 height 37
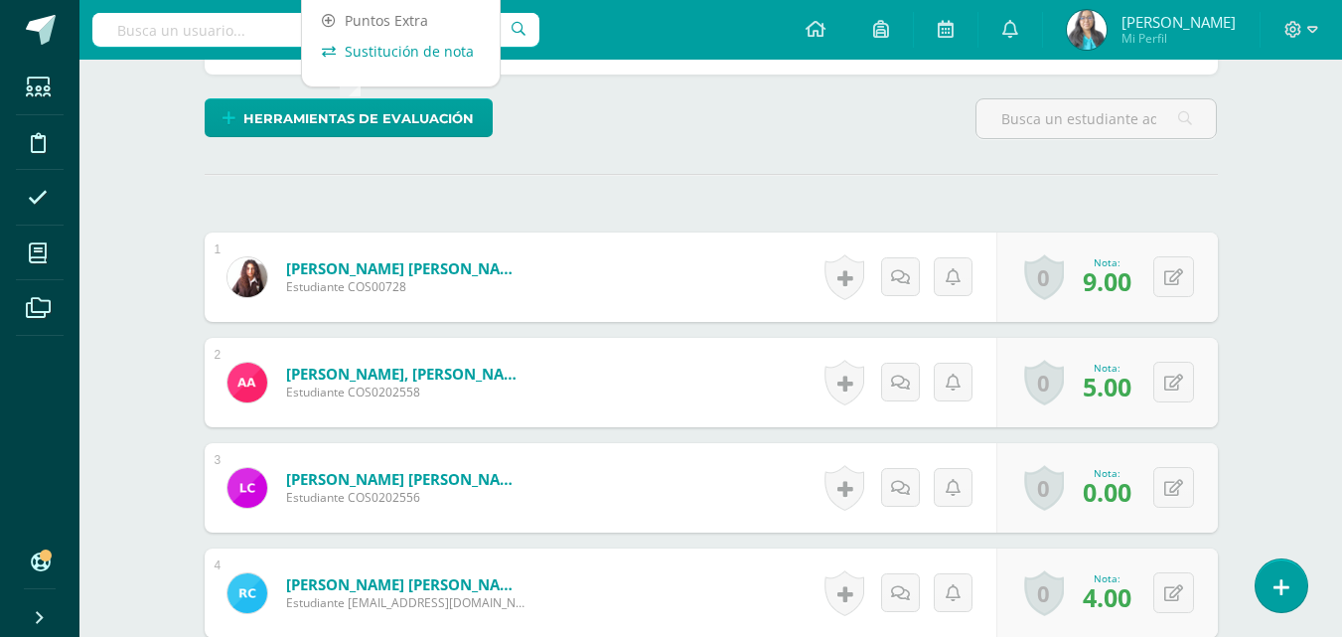
click at [391, 45] on link "Sustitución de nota" at bounding box center [401, 51] width 198 height 31
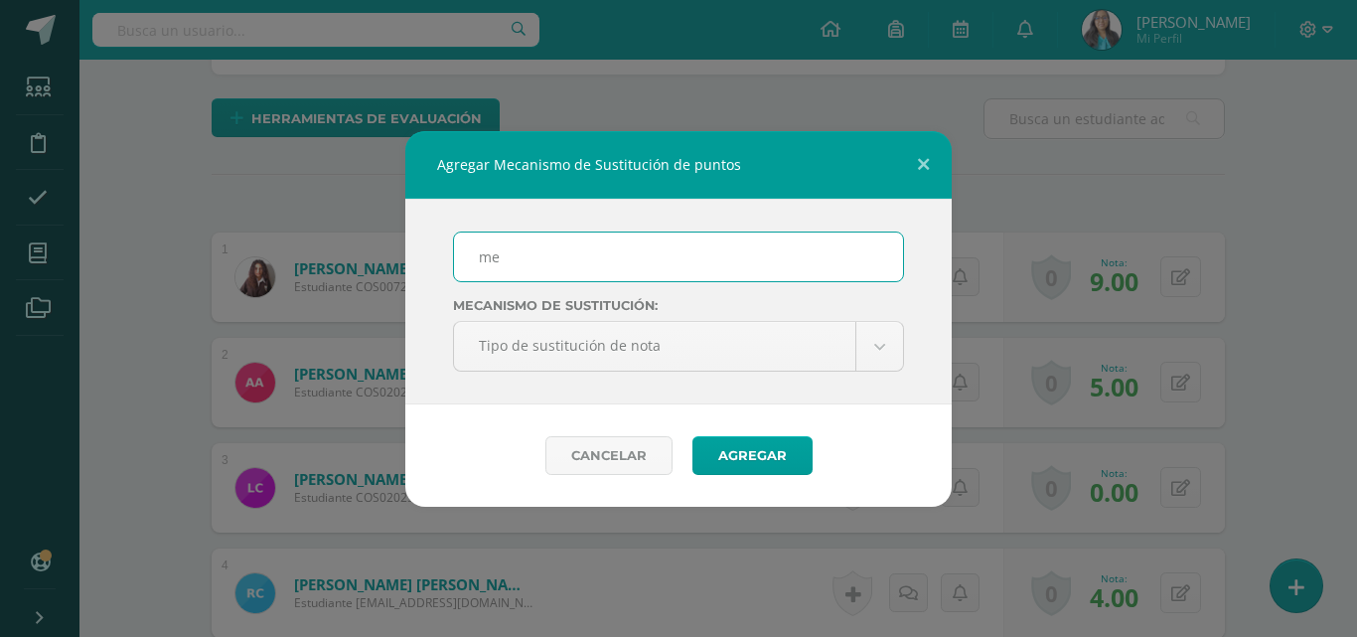
type input "m"
type input "MEJORAMIENTO"
click at [692, 436] on button "Agregar" at bounding box center [752, 455] width 120 height 39
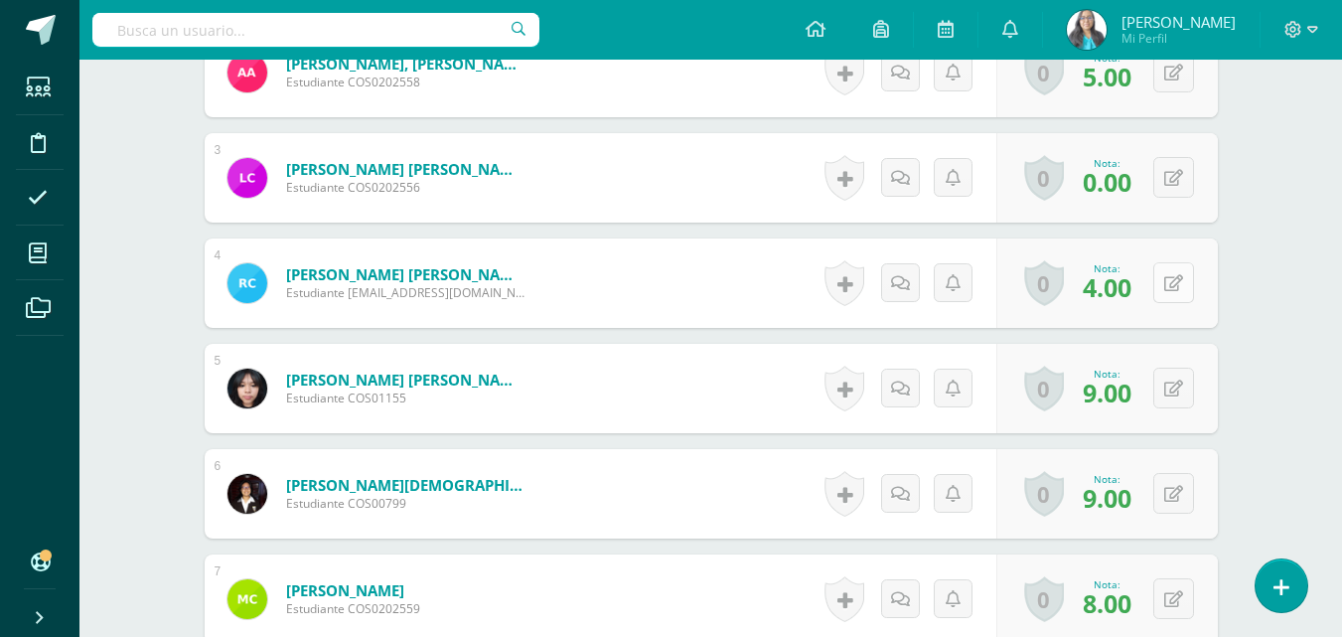
scroll to position [887, 0]
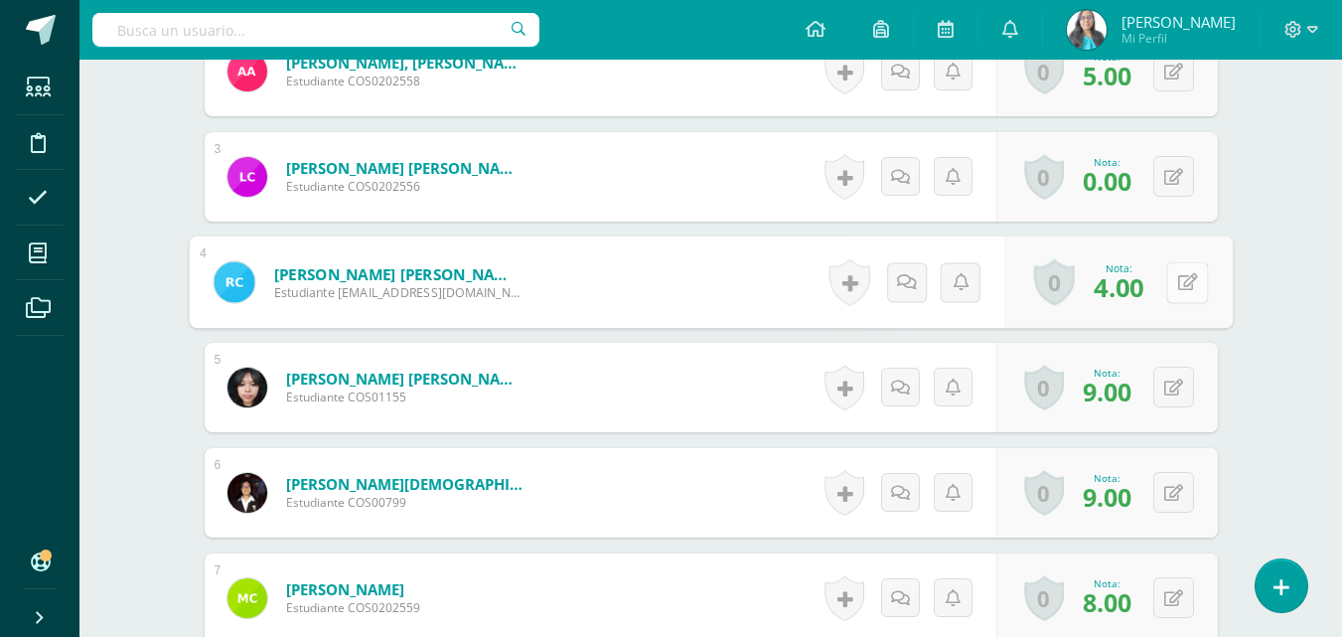
click at [1186, 285] on button at bounding box center [1187, 282] width 42 height 42
type input "5"
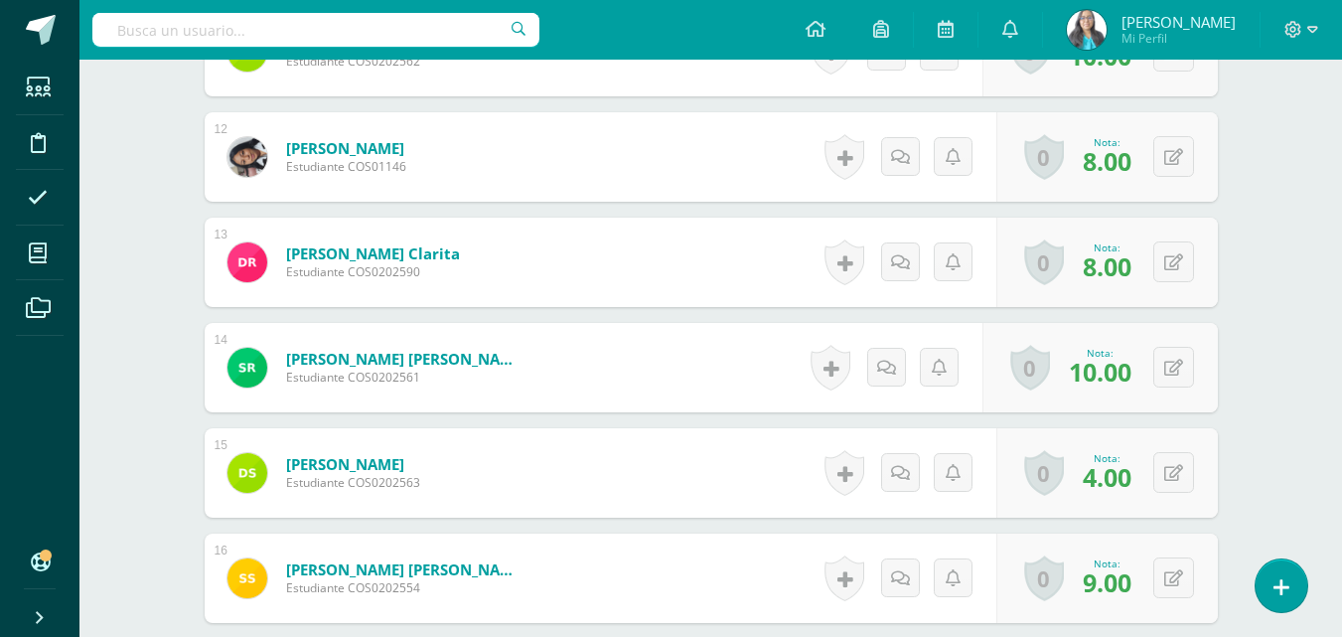
scroll to position [1880, 0]
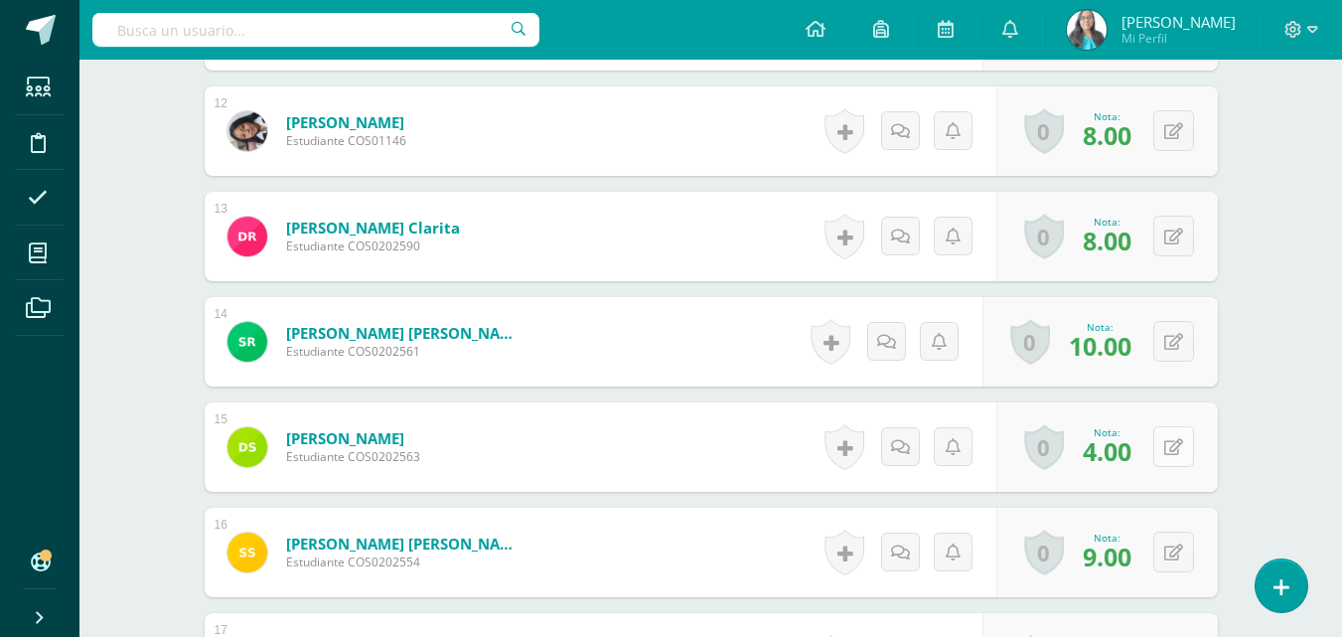
click at [1177, 442] on icon at bounding box center [1173, 447] width 19 height 17
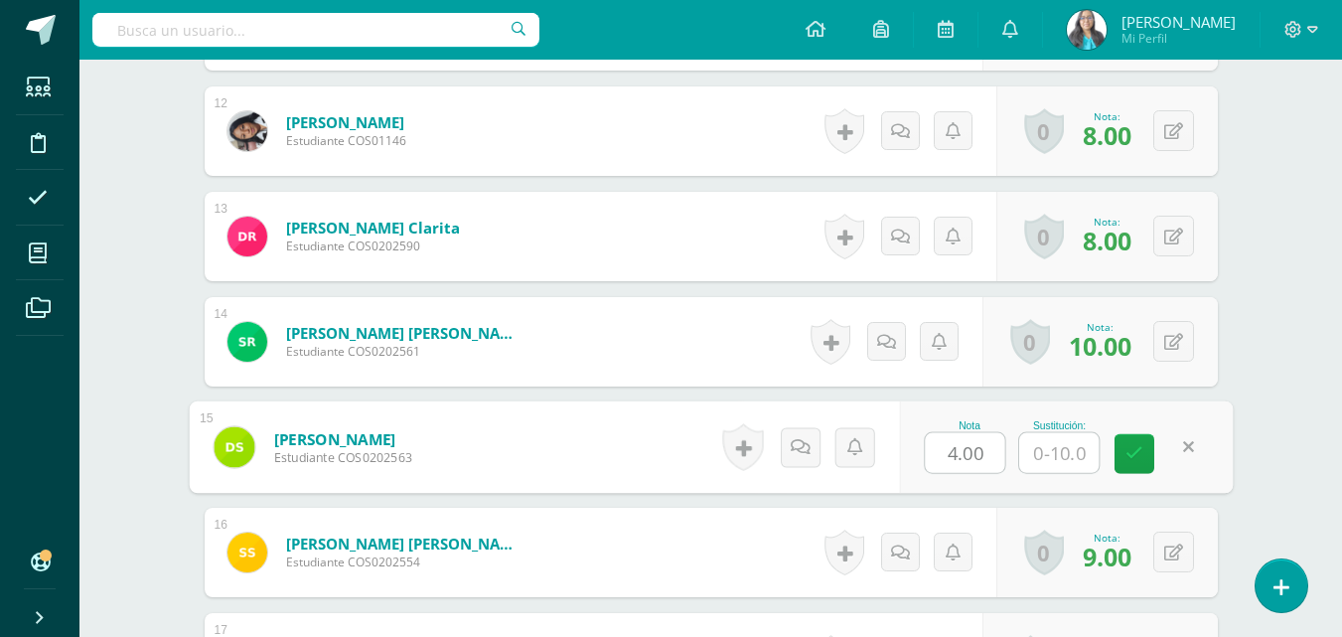
type input "8"
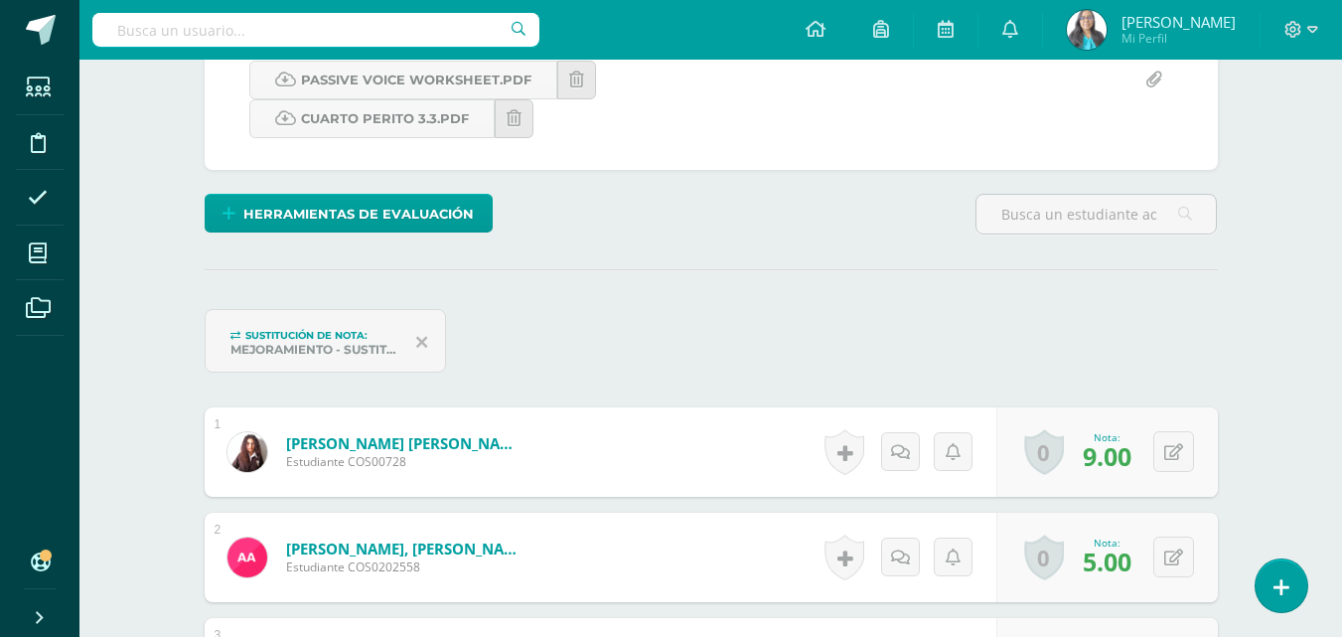
scroll to position [0, 0]
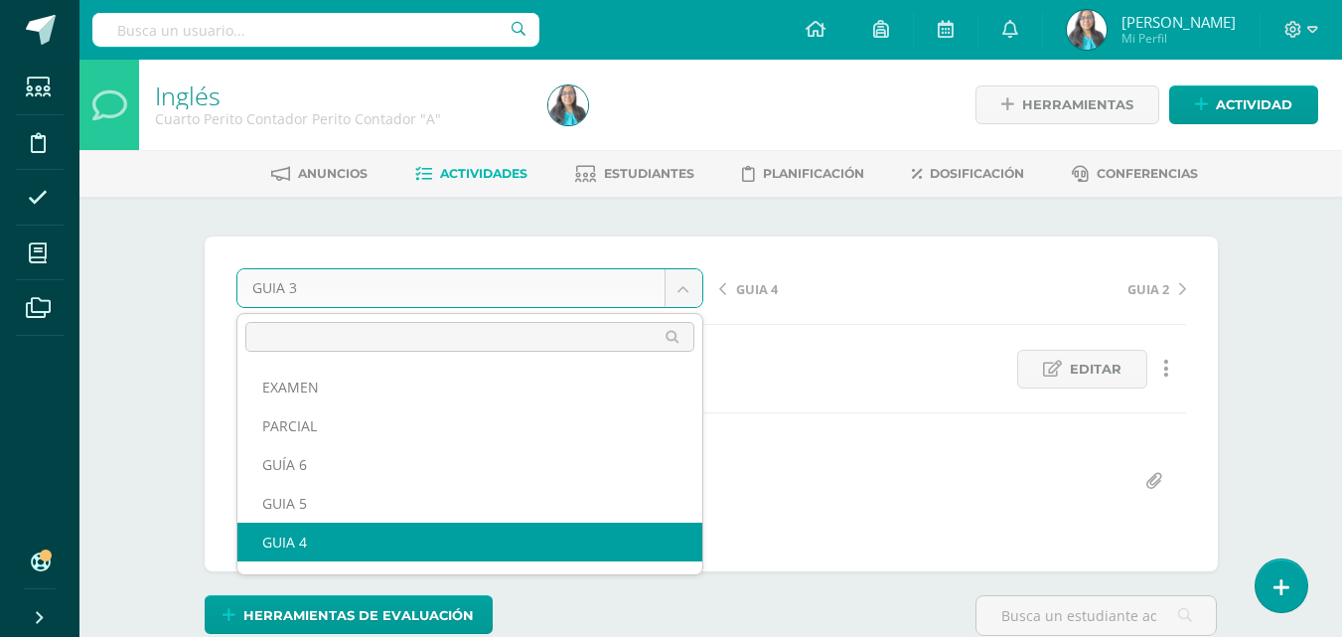
scroll to position [111, 0]
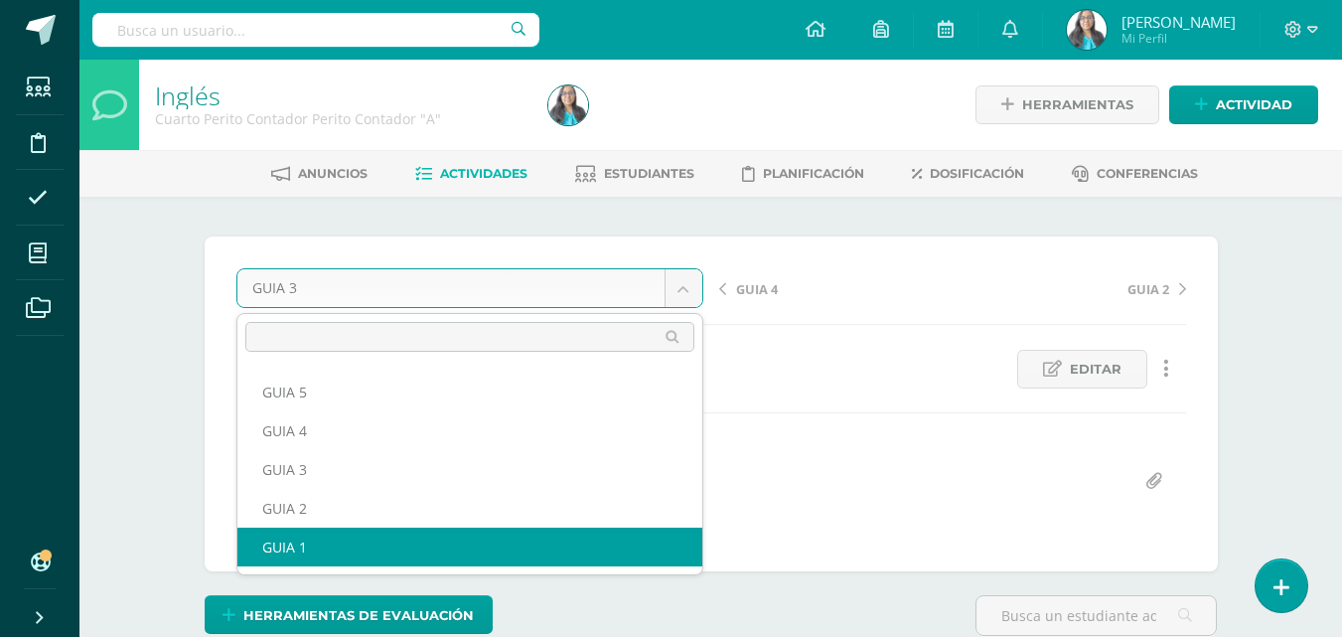
select select "/dashboard/teacher/grade-activity/119993/"
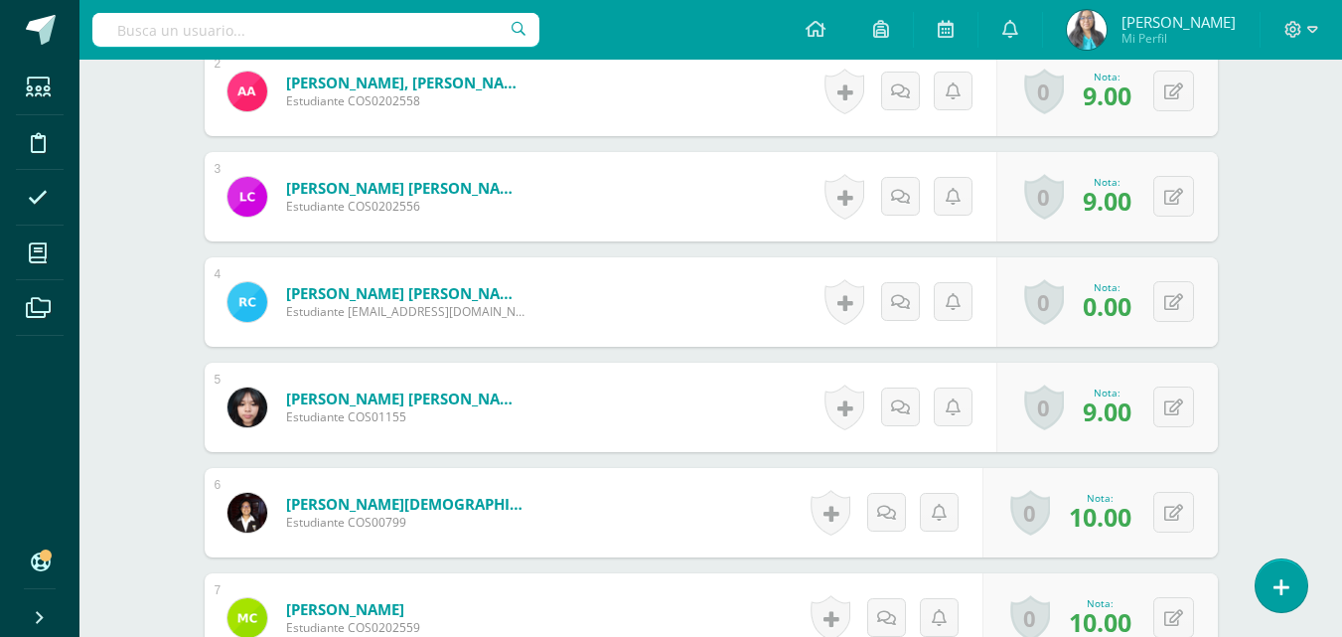
scroll to position [1093, 0]
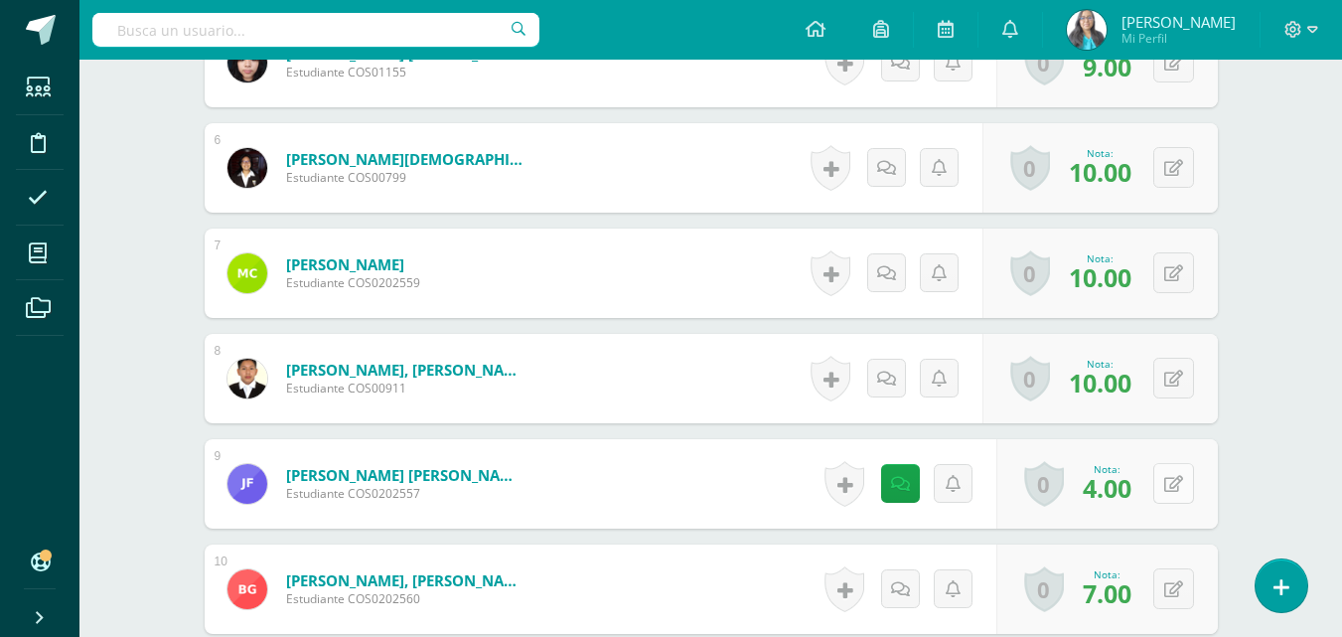
click at [1171, 478] on button at bounding box center [1173, 483] width 41 height 41
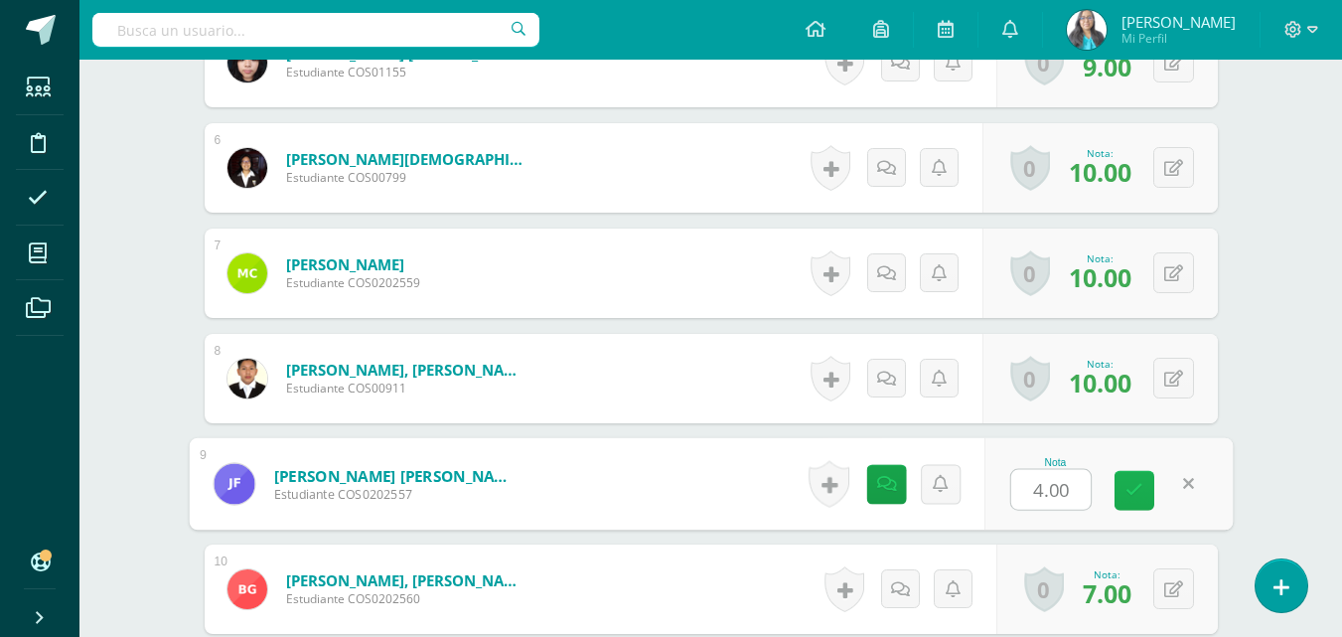
scroll to position [1094, 0]
click at [1254, 450] on div "¿Estás seguro que quieres eliminar esta actividad? Esto borrará la actividad y …" at bounding box center [711, 454] width 1092 height 2705
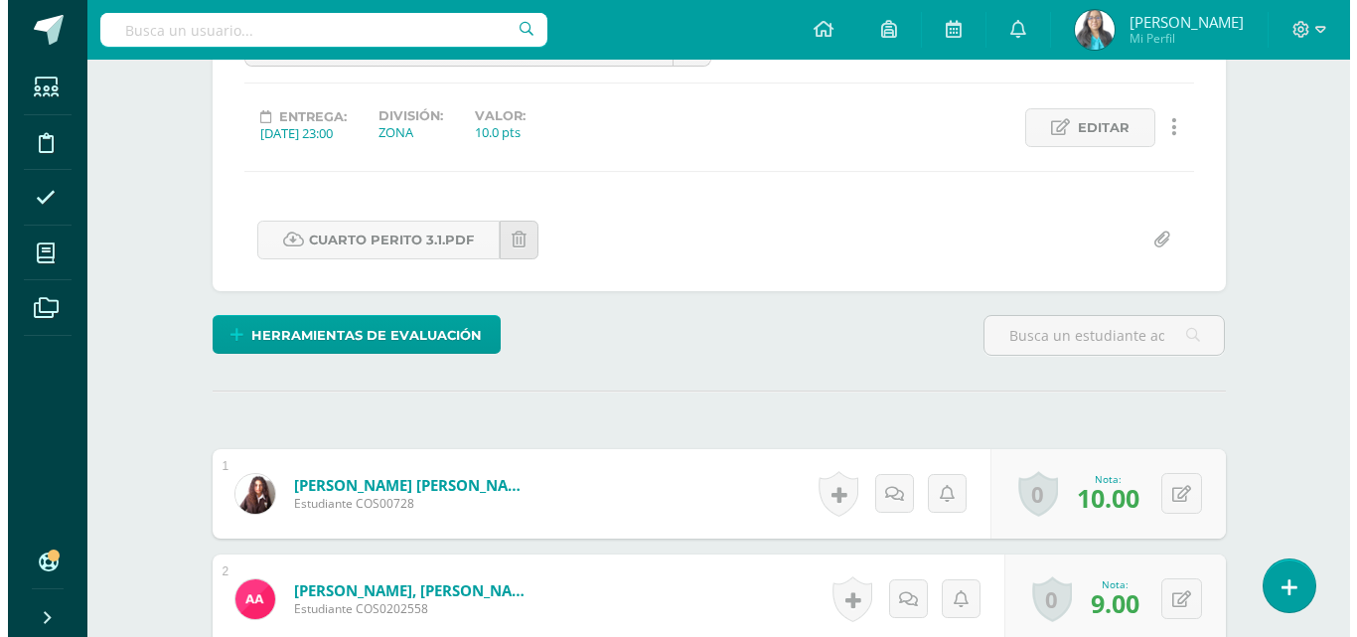
scroll to position [0, 0]
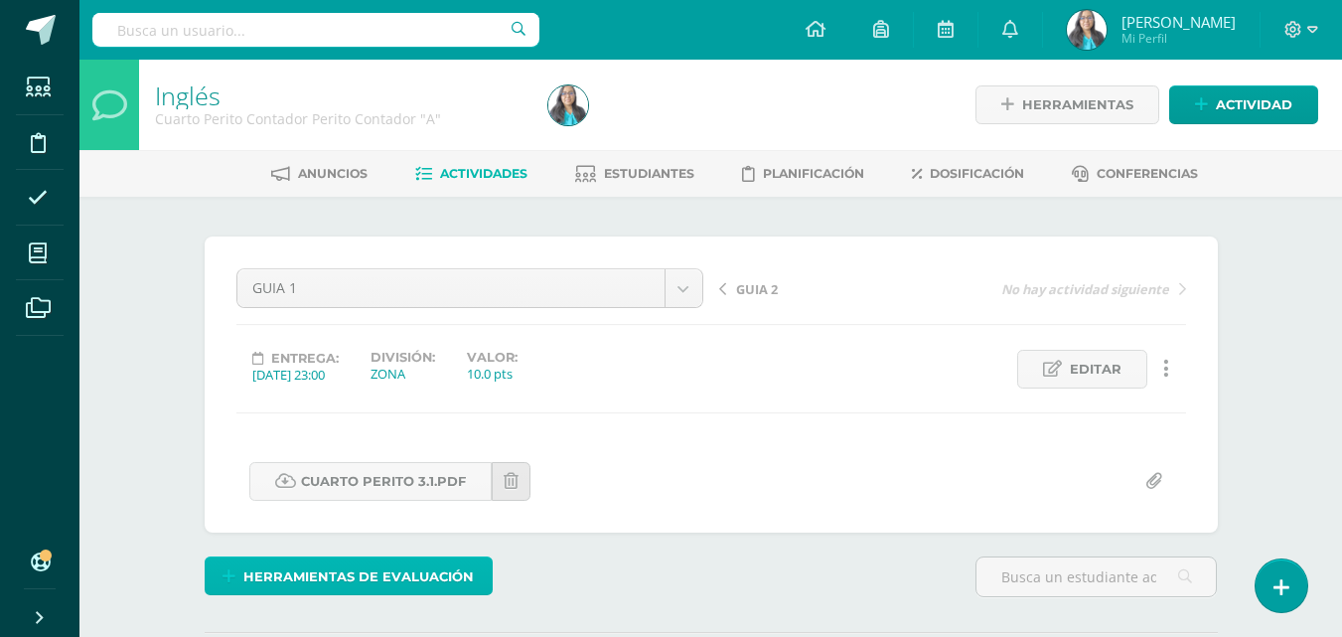
click at [392, 560] on span "Herramientas de evaluación" at bounding box center [358, 576] width 230 height 37
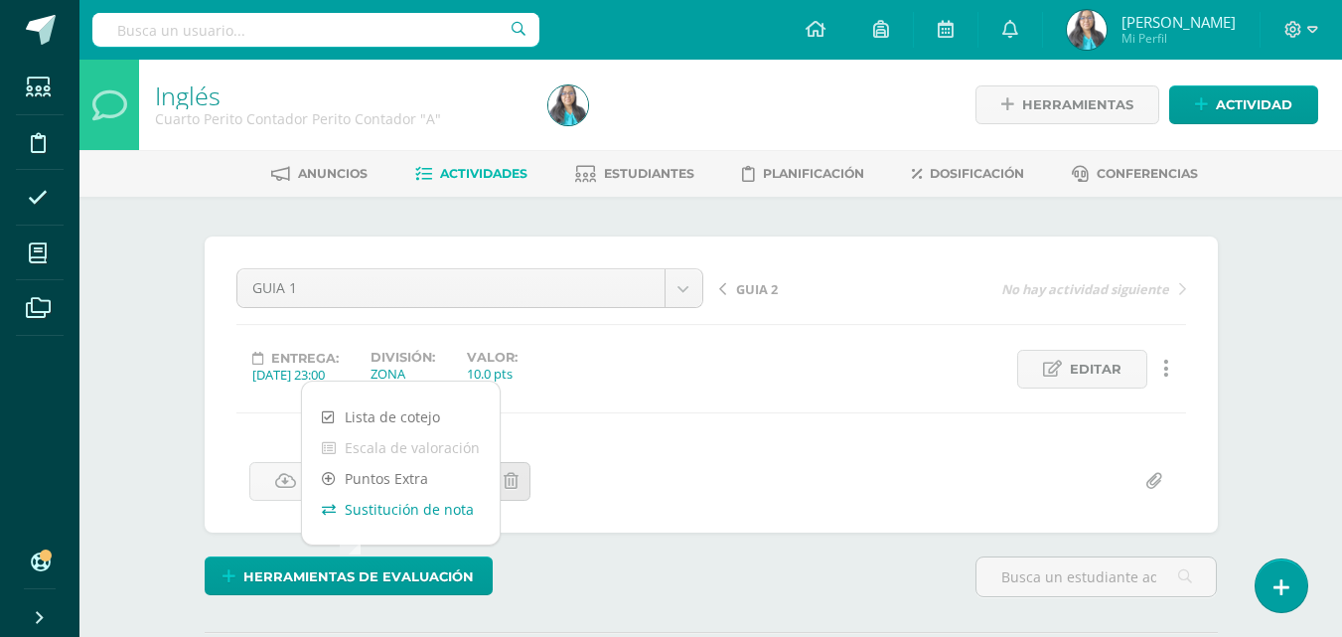
click at [402, 504] on link "Sustitución de nota" at bounding box center [401, 509] width 198 height 31
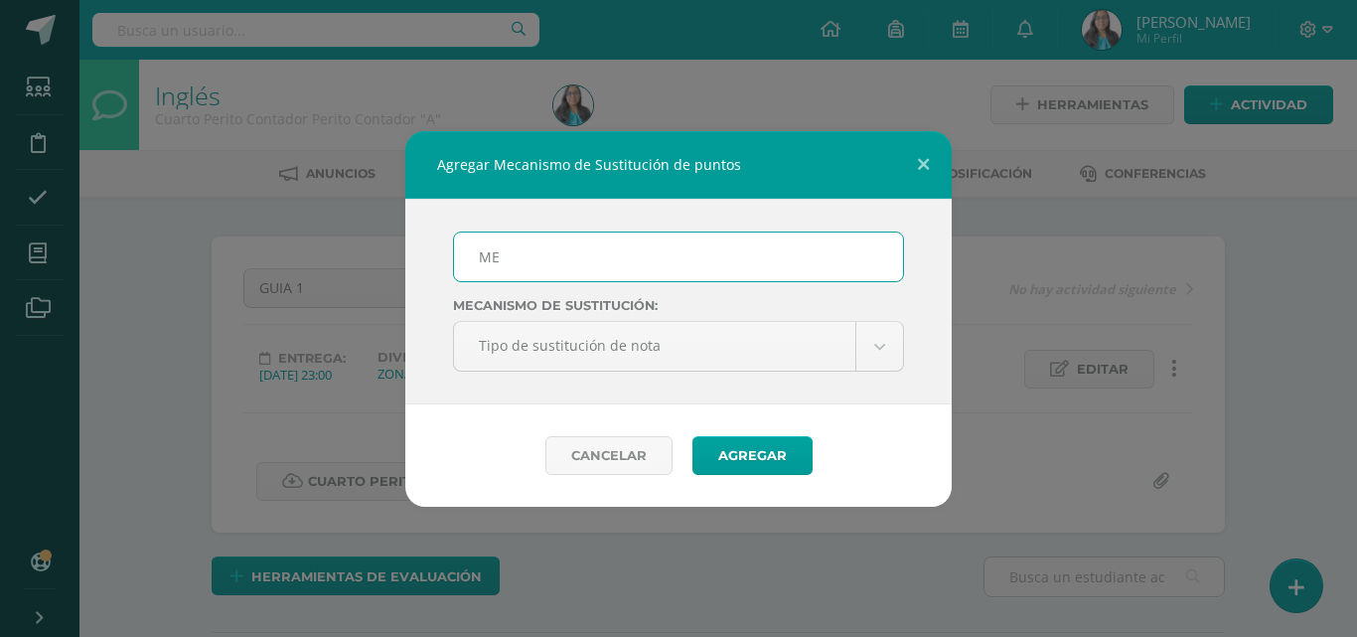
type input "MEJORAMIENTO"
click at [748, 464] on button "Agregar" at bounding box center [752, 455] width 120 height 39
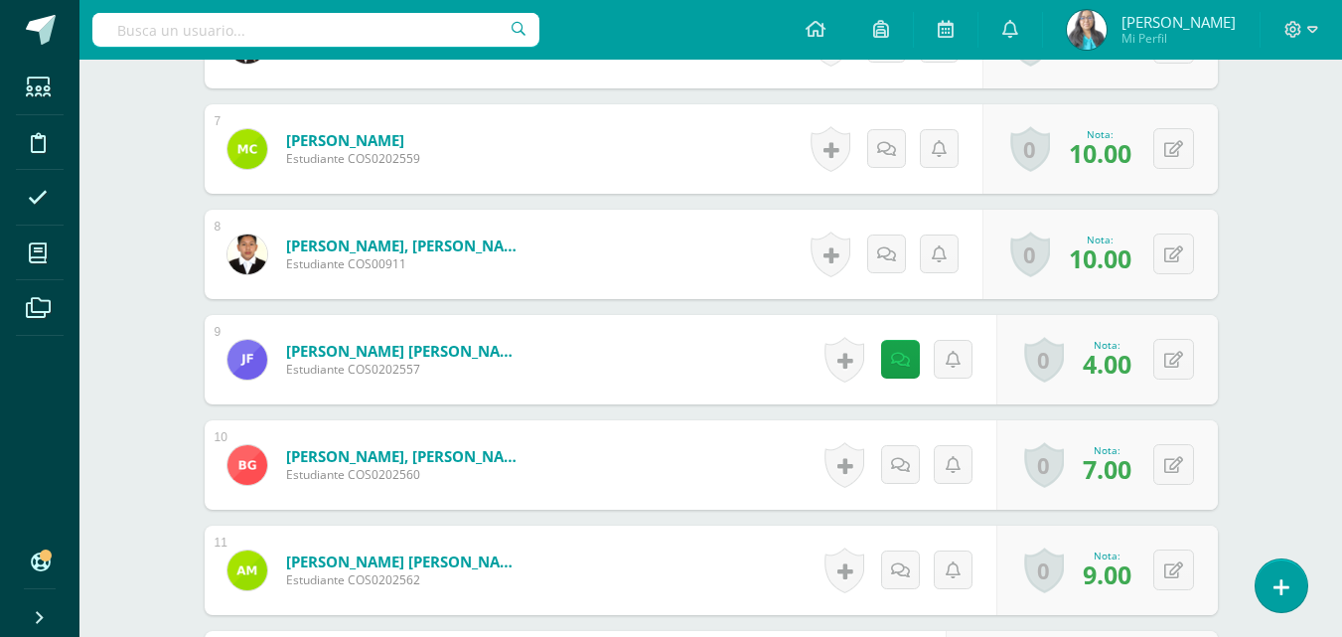
scroll to position [1298, 0]
click at [1174, 359] on icon at bounding box center [1173, 359] width 19 height 17
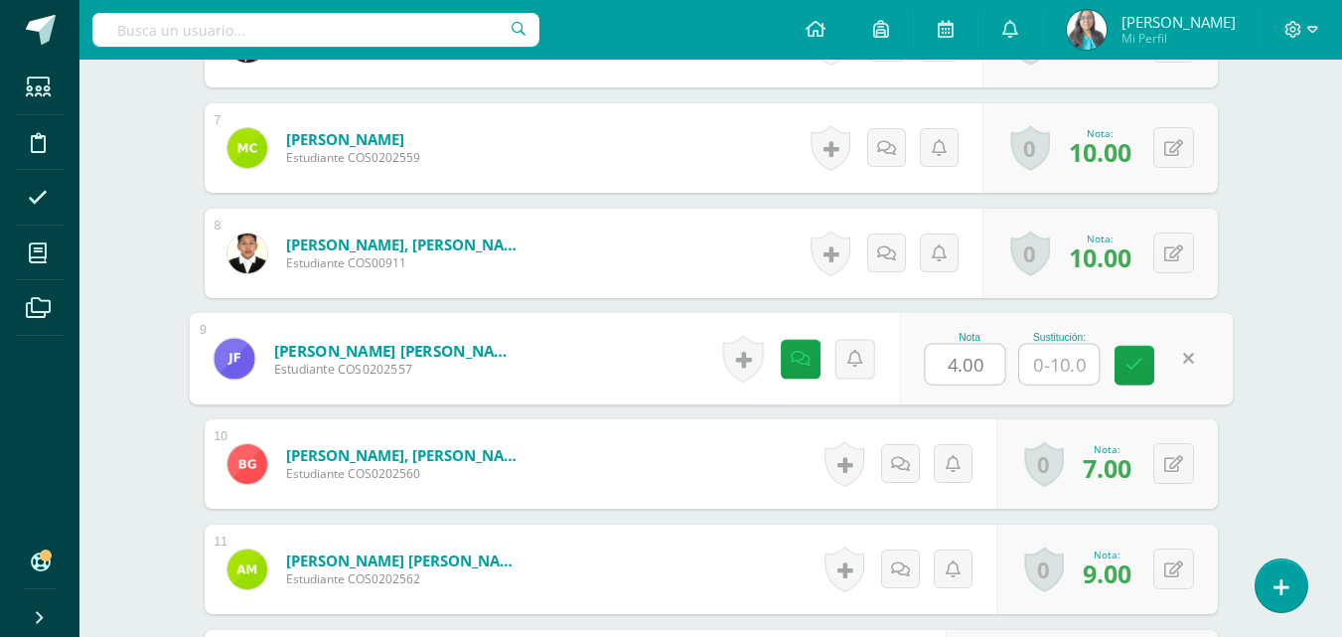
type input "7"
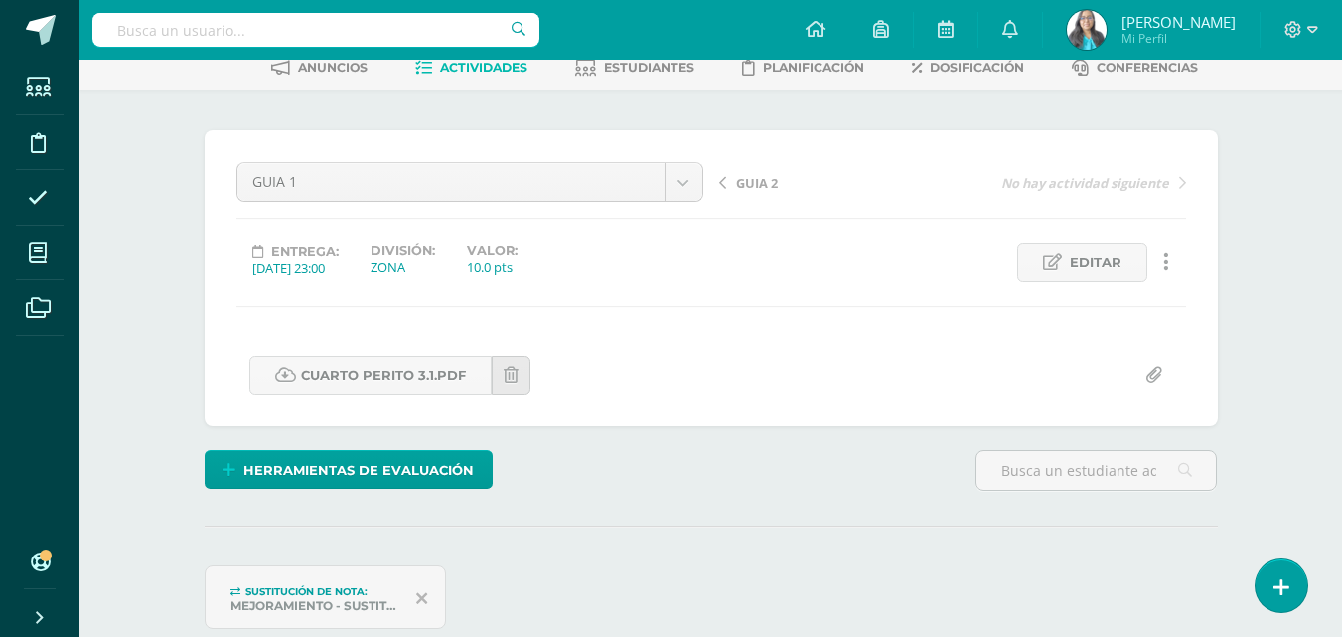
scroll to position [0, 0]
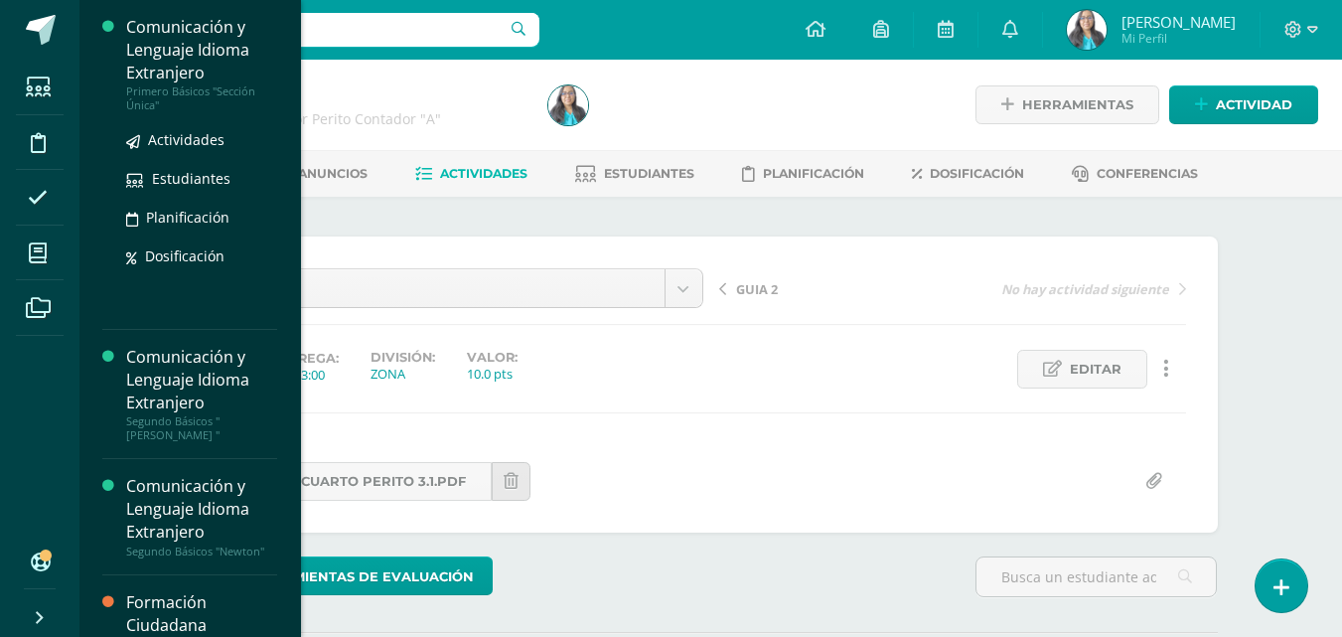
click at [174, 94] on div "Primero Básicos "Sección Única"" at bounding box center [201, 98] width 151 height 28
click at [174, 135] on span "Actividades" at bounding box center [186, 139] width 76 height 19
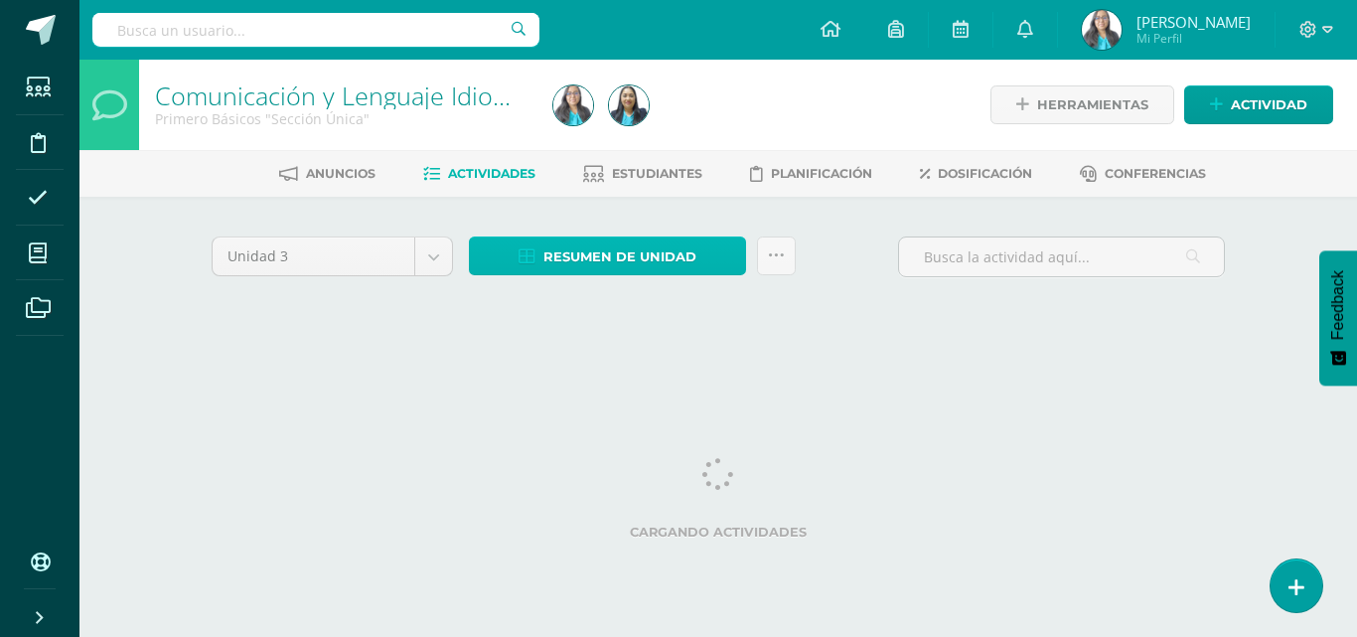
click at [665, 253] on span "Resumen de unidad" at bounding box center [619, 256] width 153 height 37
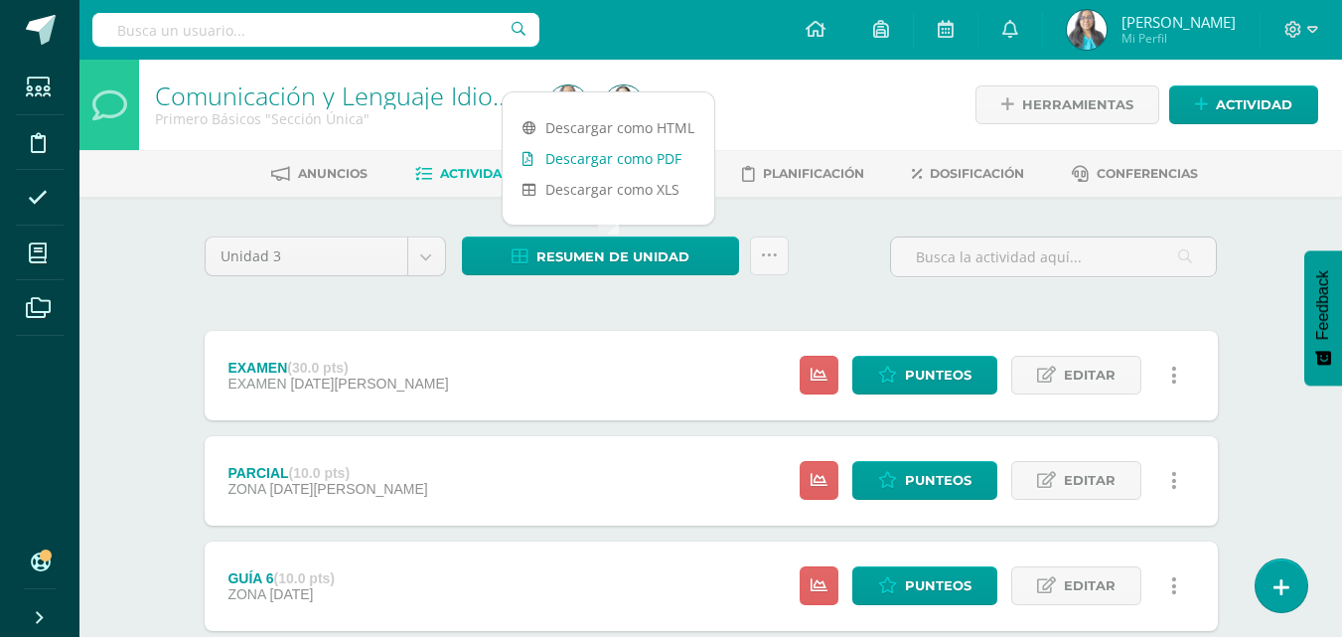
click at [643, 154] on link "Descargar como PDF" at bounding box center [608, 158] width 212 height 31
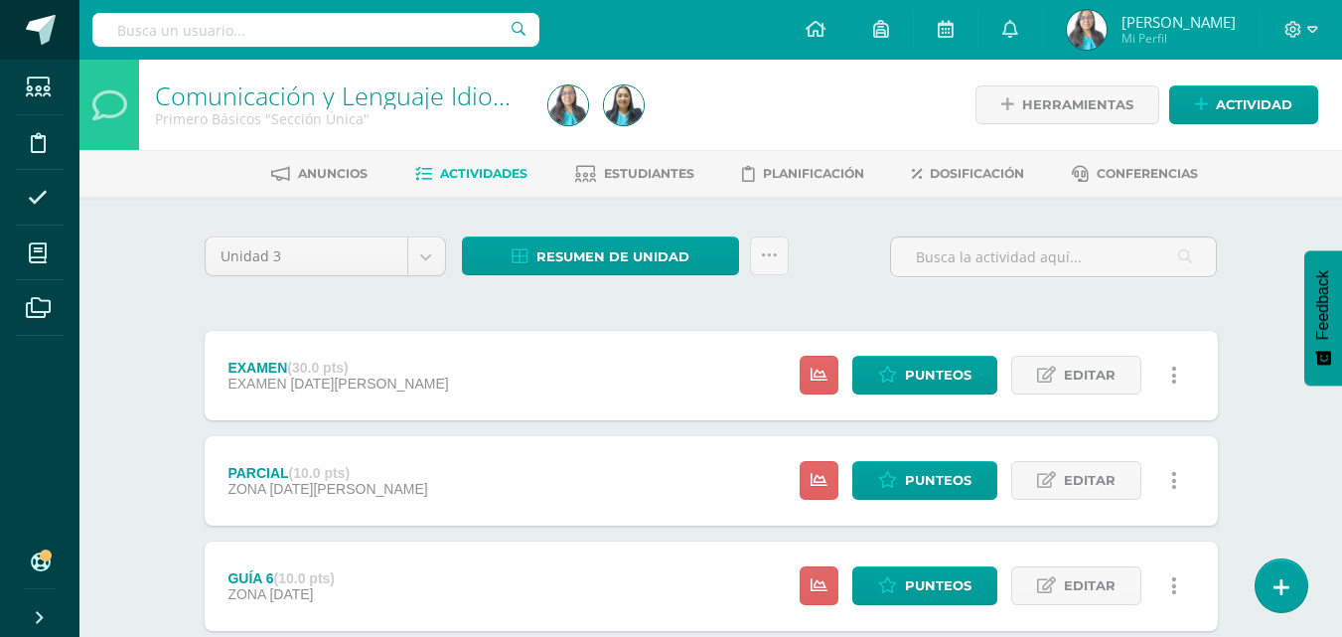
click at [38, 18] on span at bounding box center [41, 30] width 30 height 30
